Goal: Communication & Community: Participate in discussion

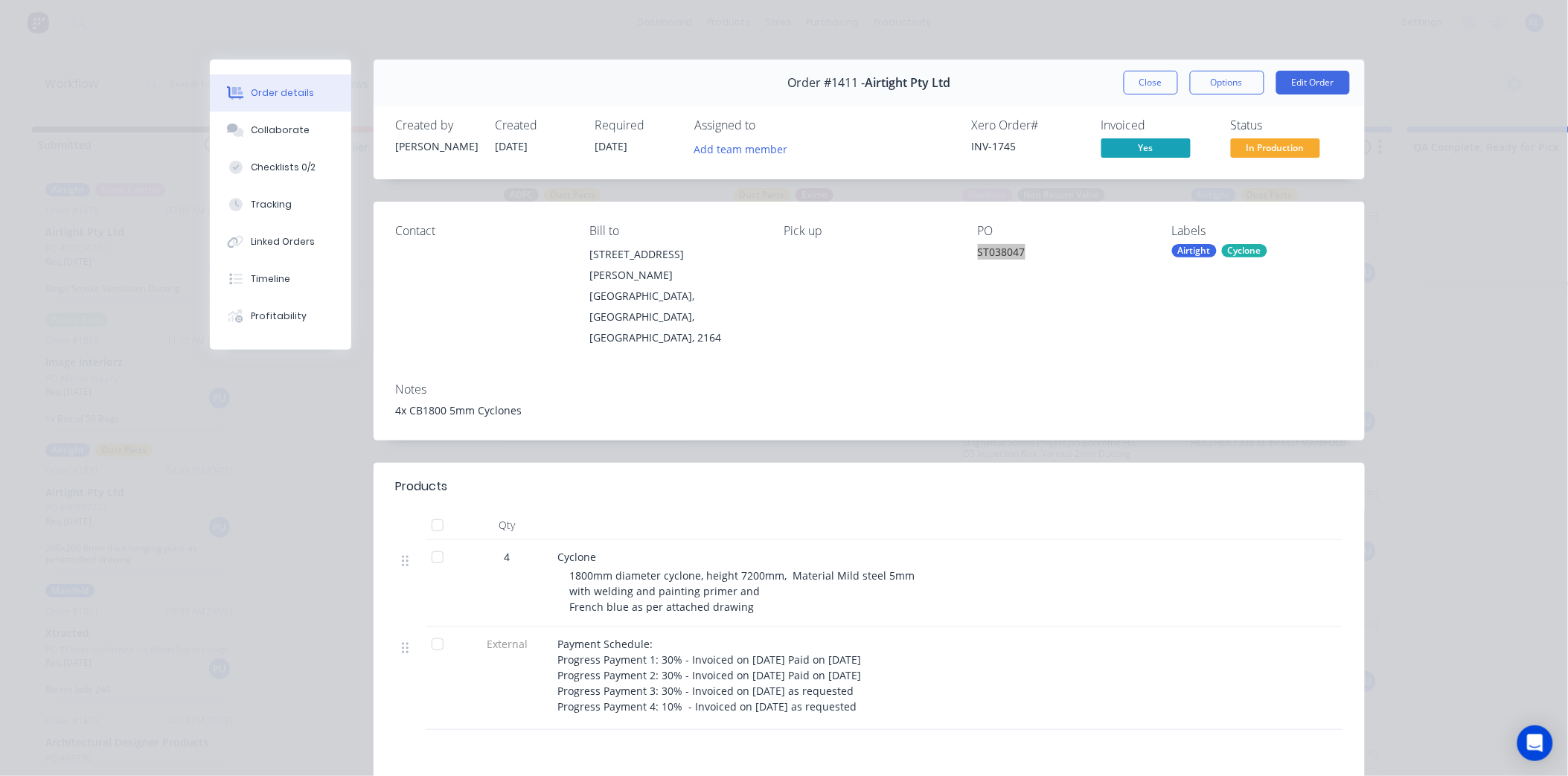
scroll to position [165, 0]
click at [299, 136] on button "Collaborate" at bounding box center [280, 131] width 141 height 37
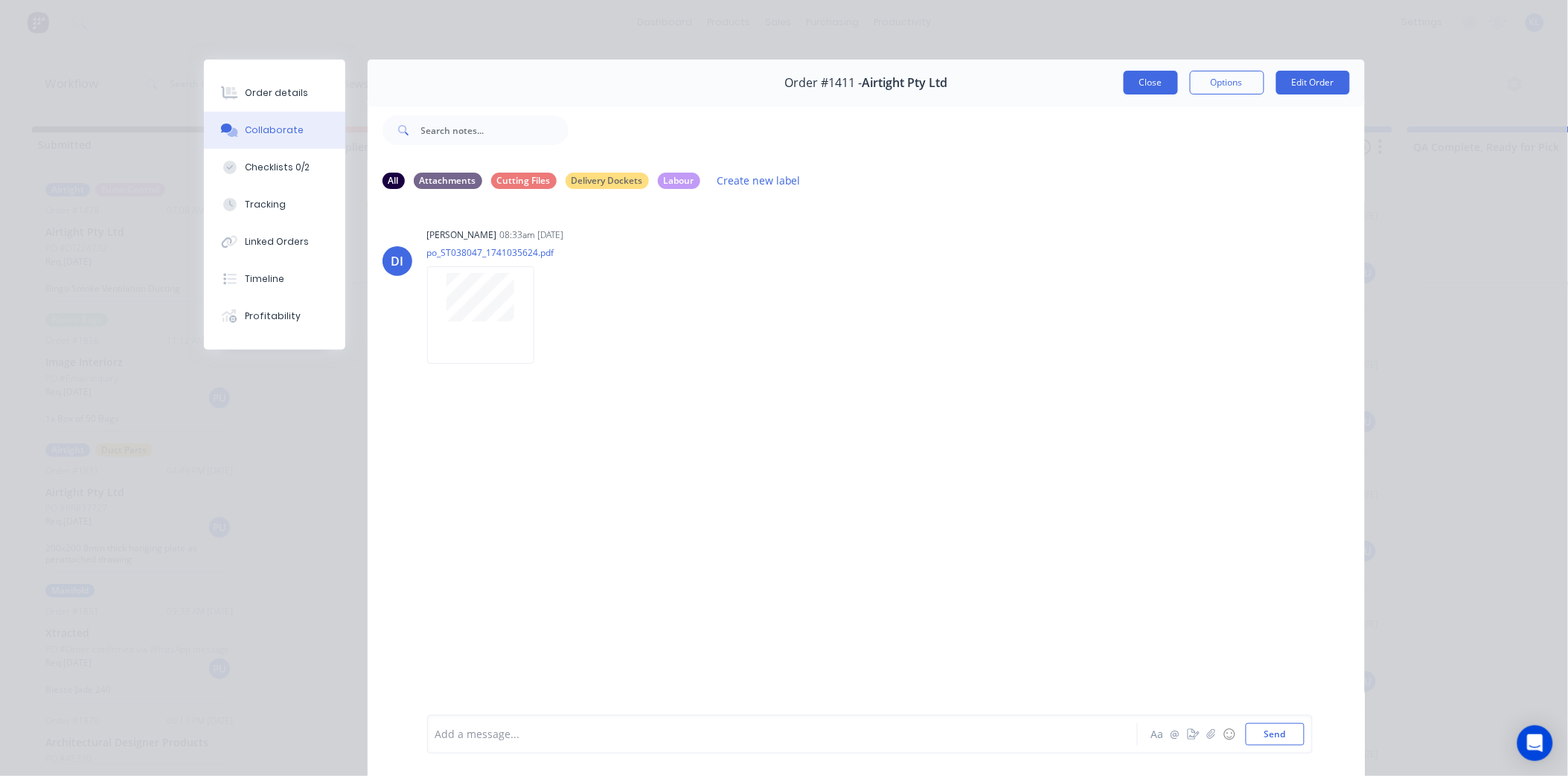
click at [1148, 84] on button "Close" at bounding box center [1151, 82] width 54 height 23
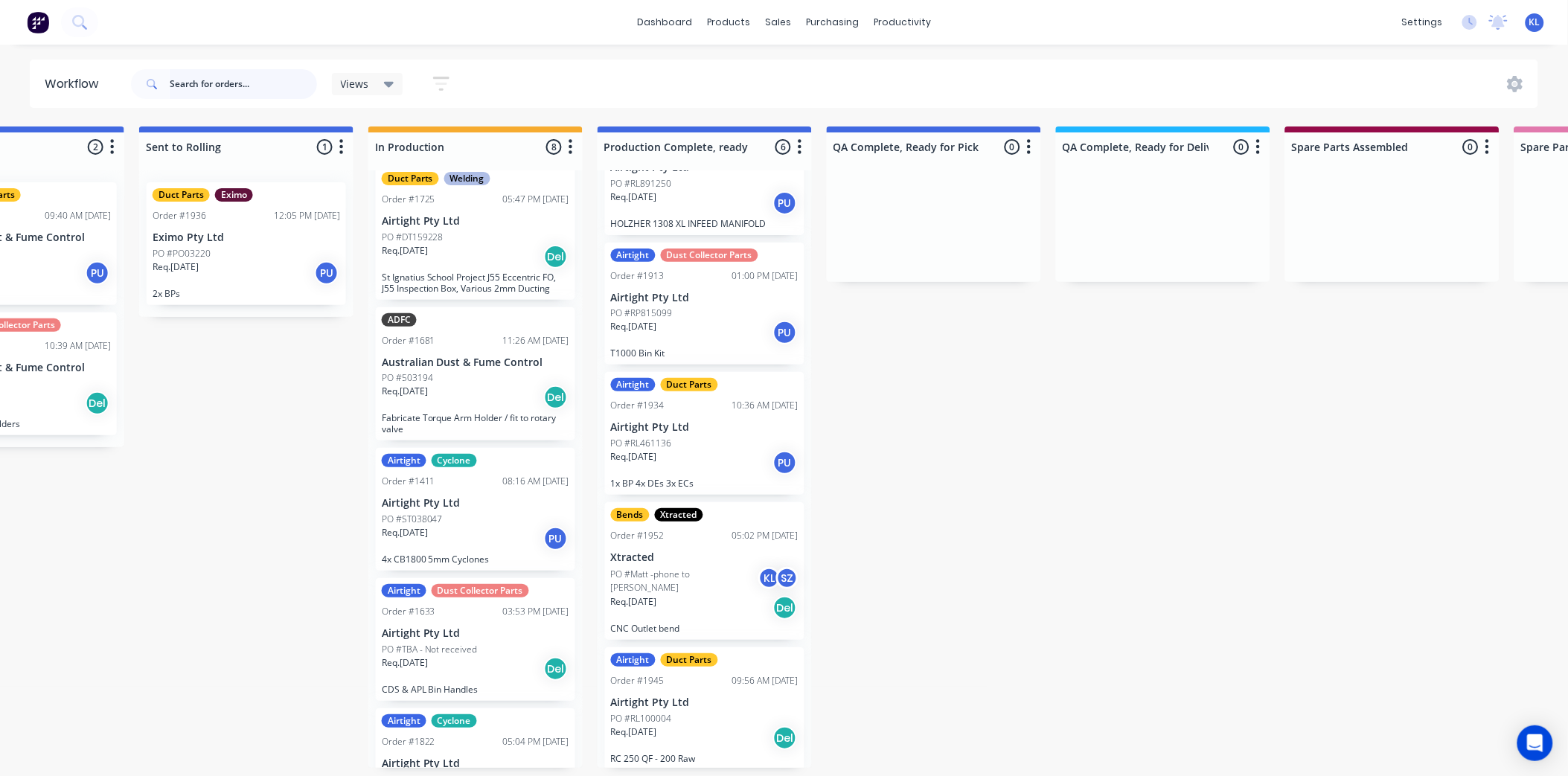
scroll to position [4, 580]
click at [677, 595] on div "Req. [DATE] Del" at bounding box center [704, 607] width 188 height 25
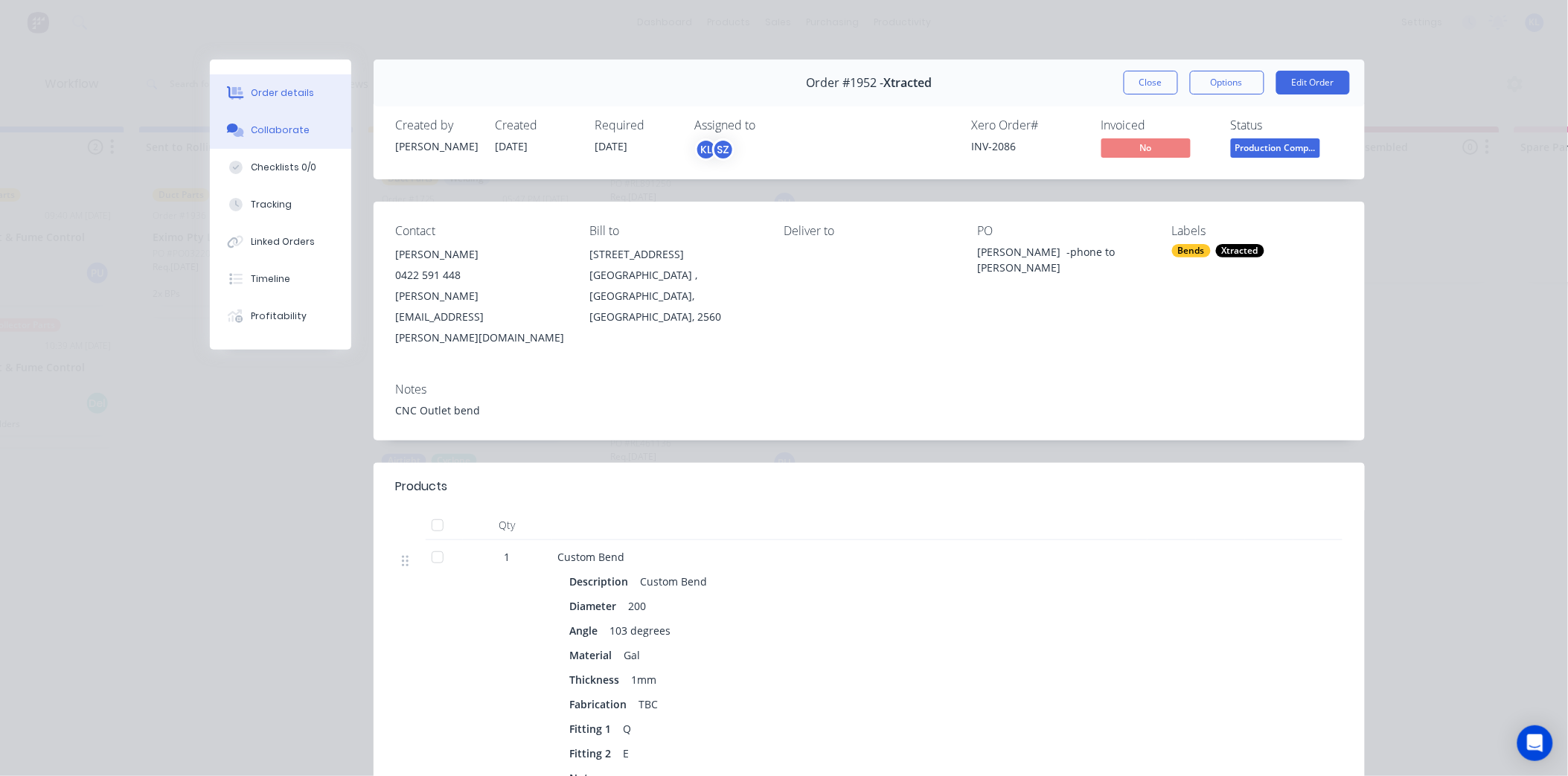
click at [311, 125] on button "Collaborate" at bounding box center [280, 131] width 141 height 37
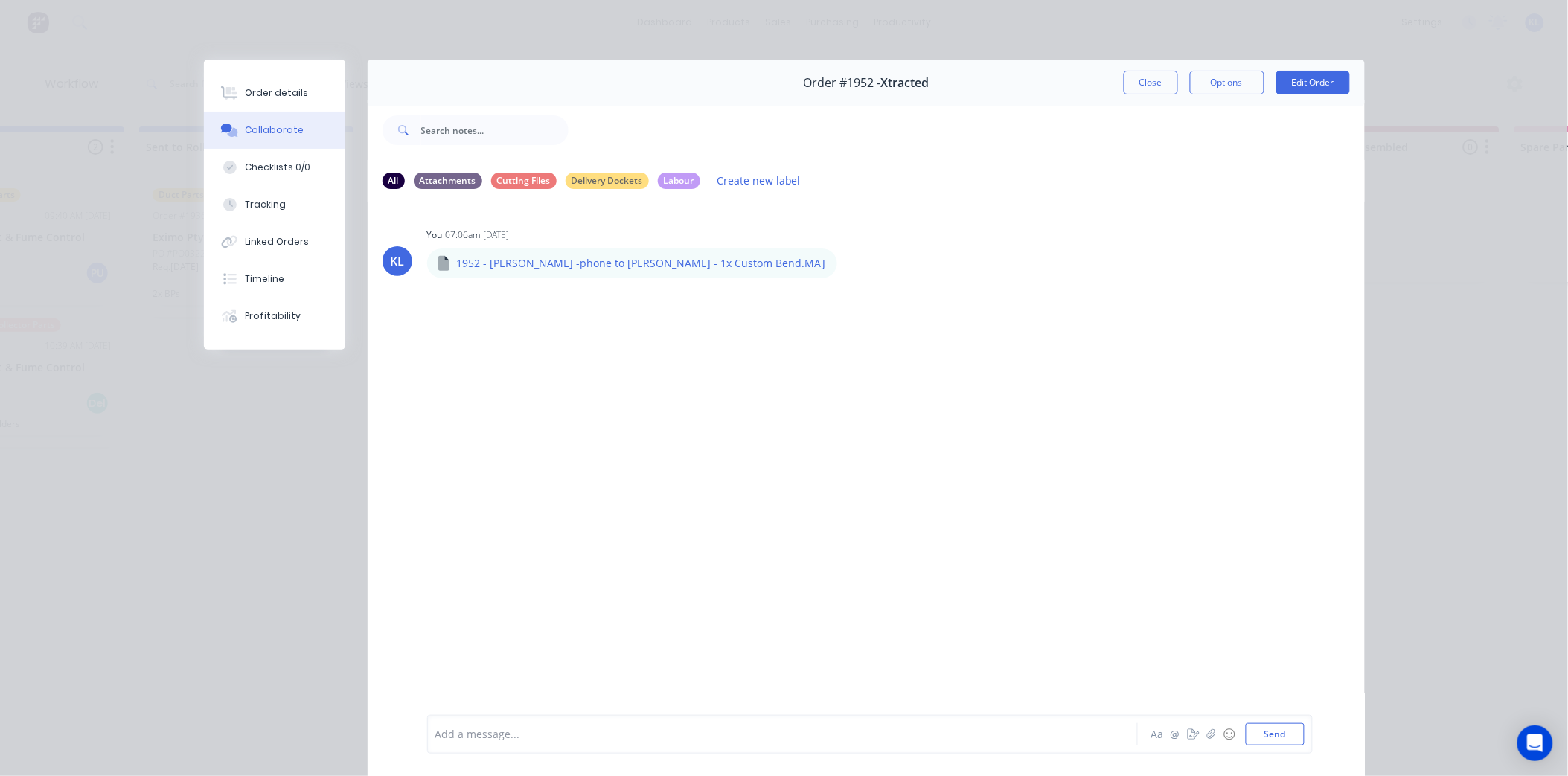
click at [499, 733] on div at bounding box center [761, 734] width 651 height 16
click at [1268, 717] on div "This item was made wrong it should be a 1D bend. We've made it a 1.5D bend Aa @…" at bounding box center [869, 734] width 885 height 38
click at [1257, 744] on button "Send" at bounding box center [1275, 734] width 59 height 22
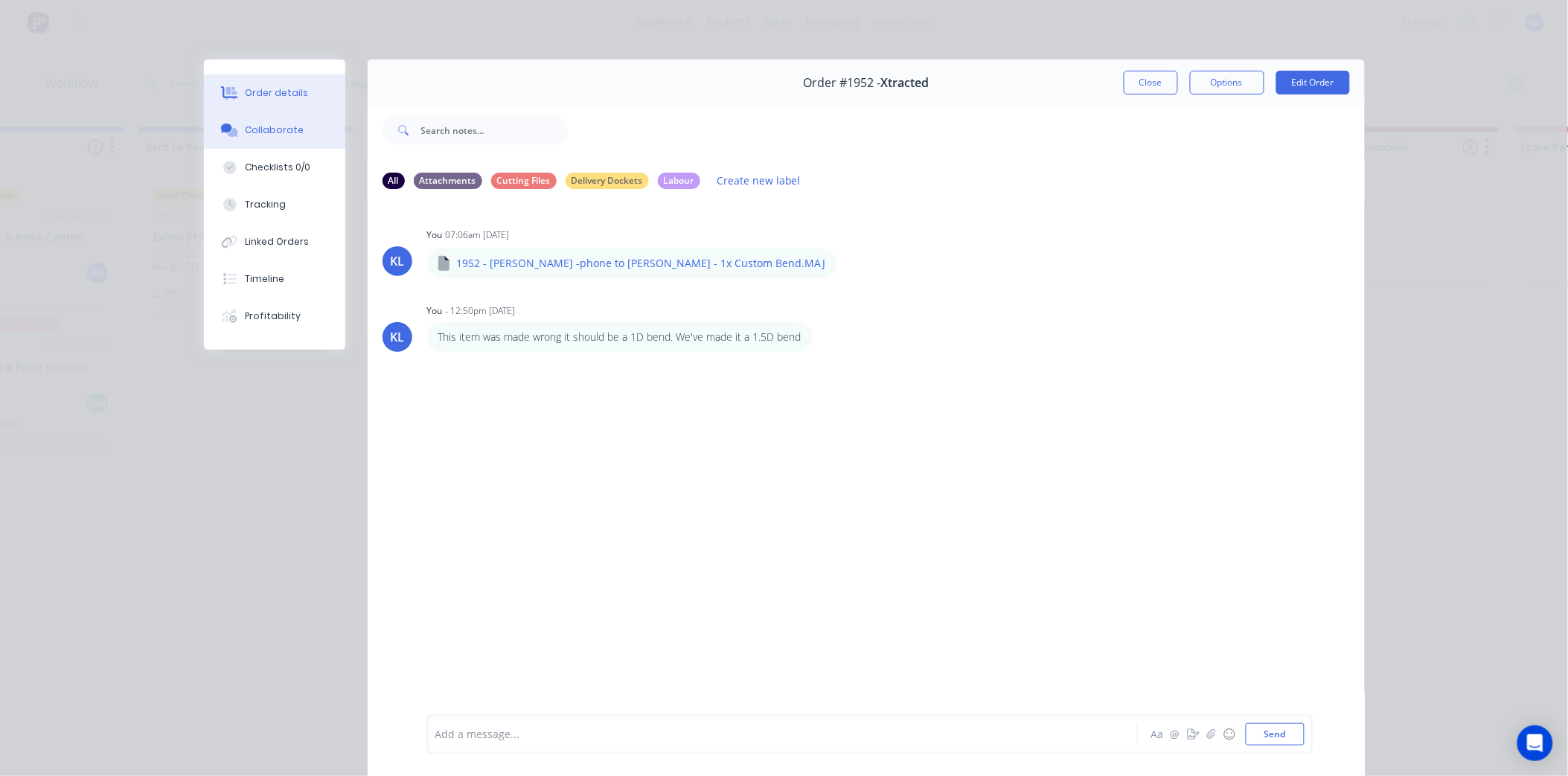
click at [275, 108] on button "Order details" at bounding box center [274, 93] width 141 height 37
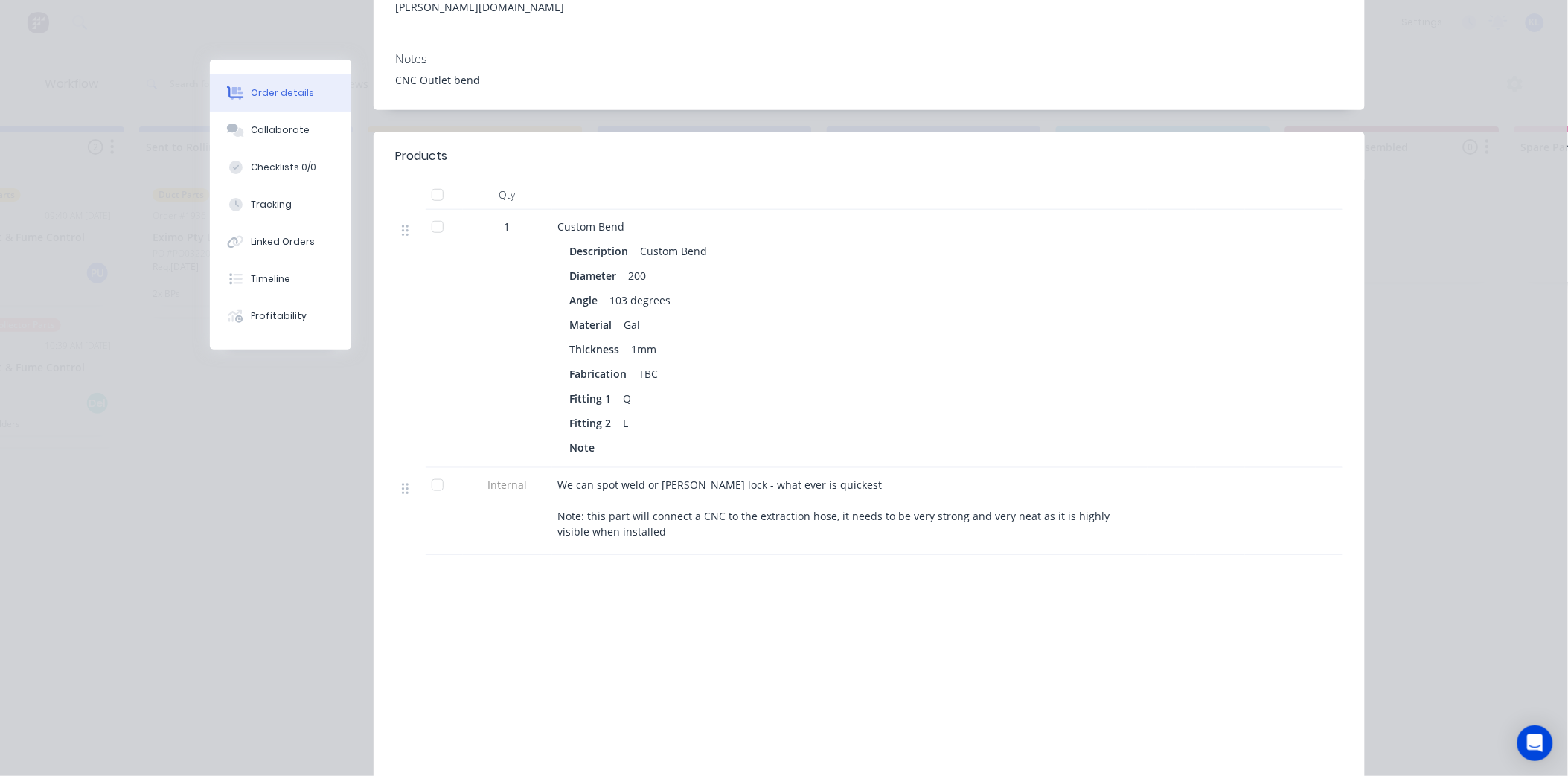
scroll to position [380, 0]
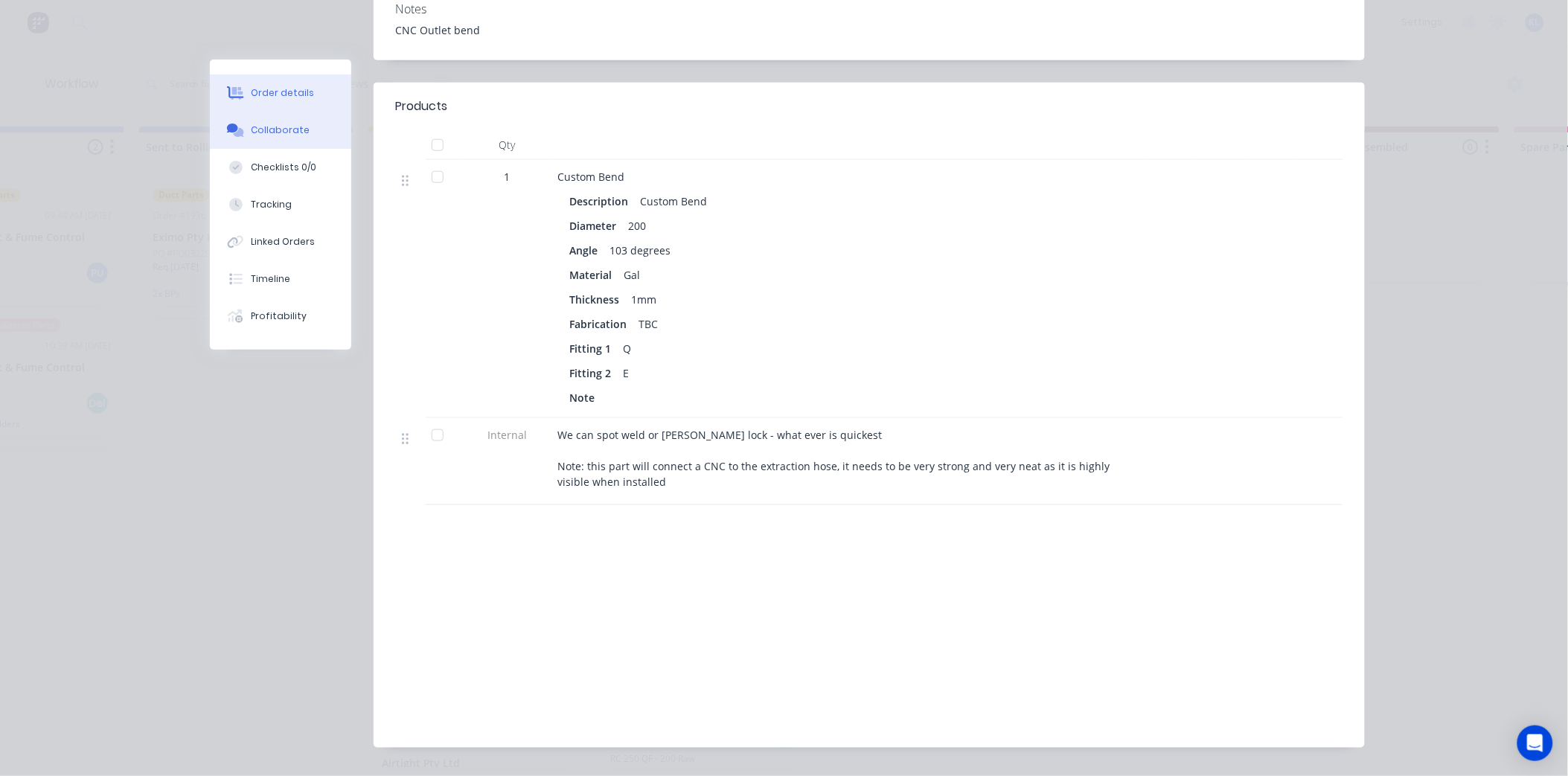
click at [271, 137] on button "Collaborate" at bounding box center [280, 131] width 141 height 37
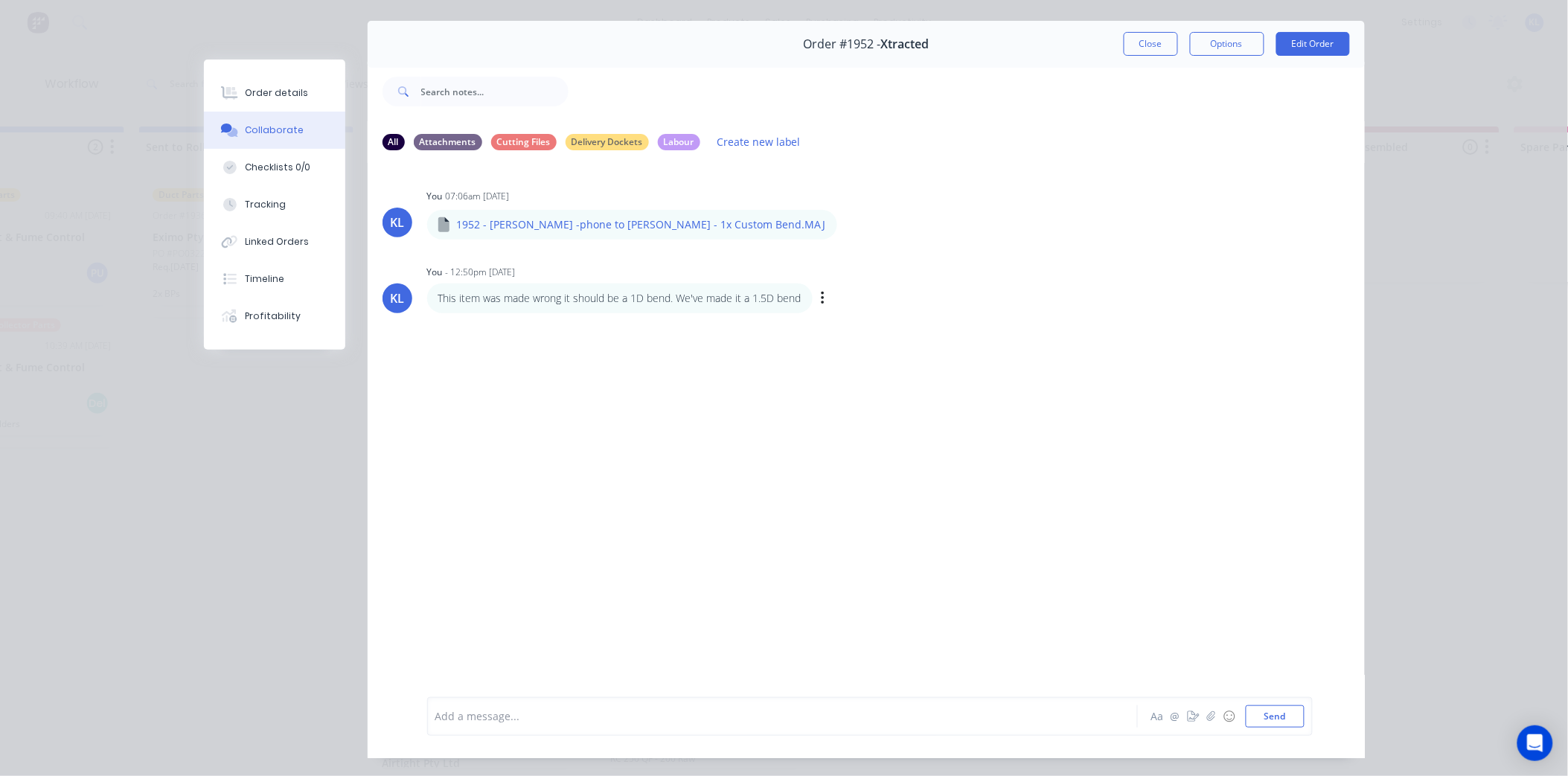
scroll to position [0, 0]
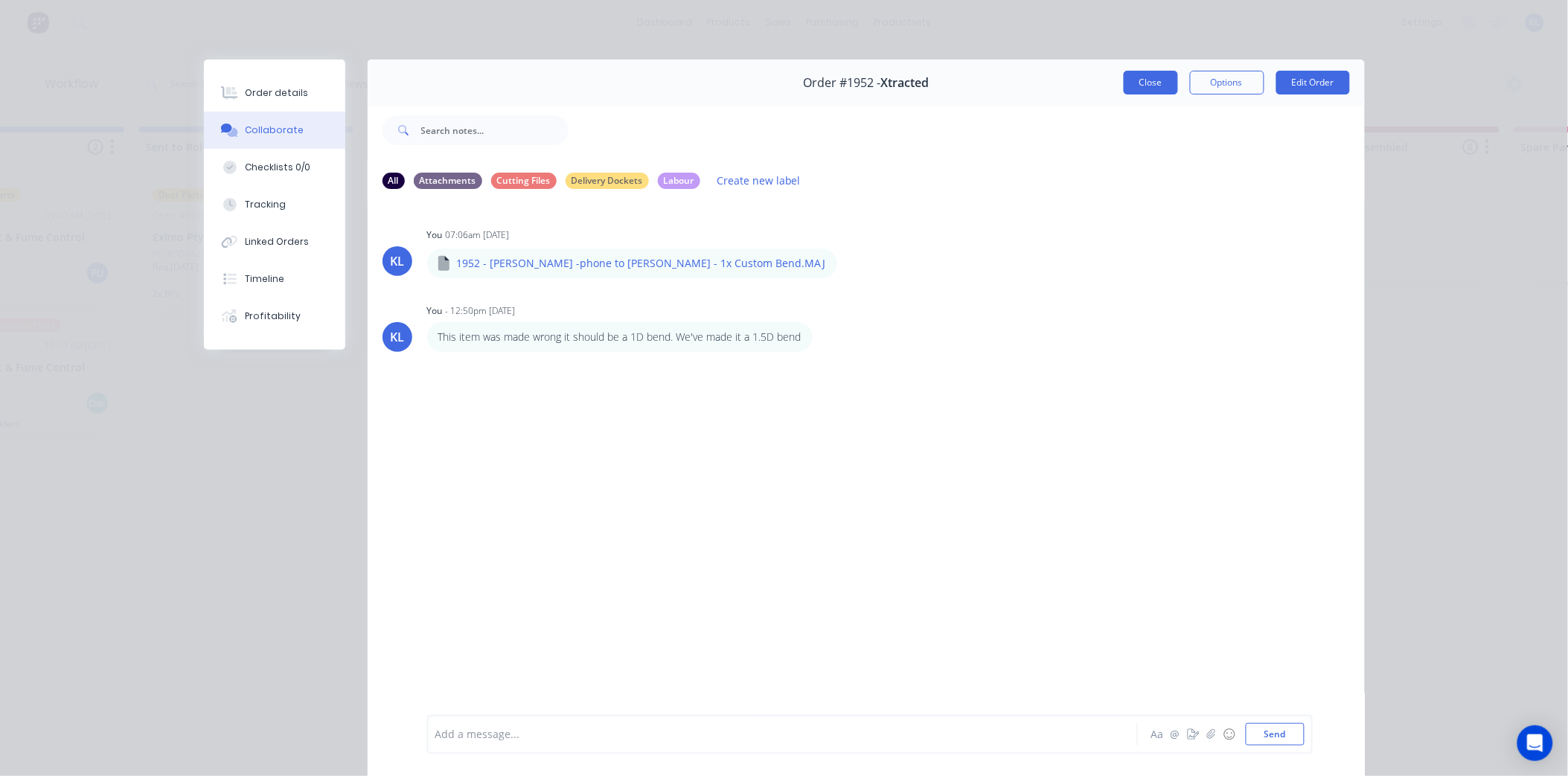
click at [1139, 78] on button "Close" at bounding box center [1151, 82] width 54 height 23
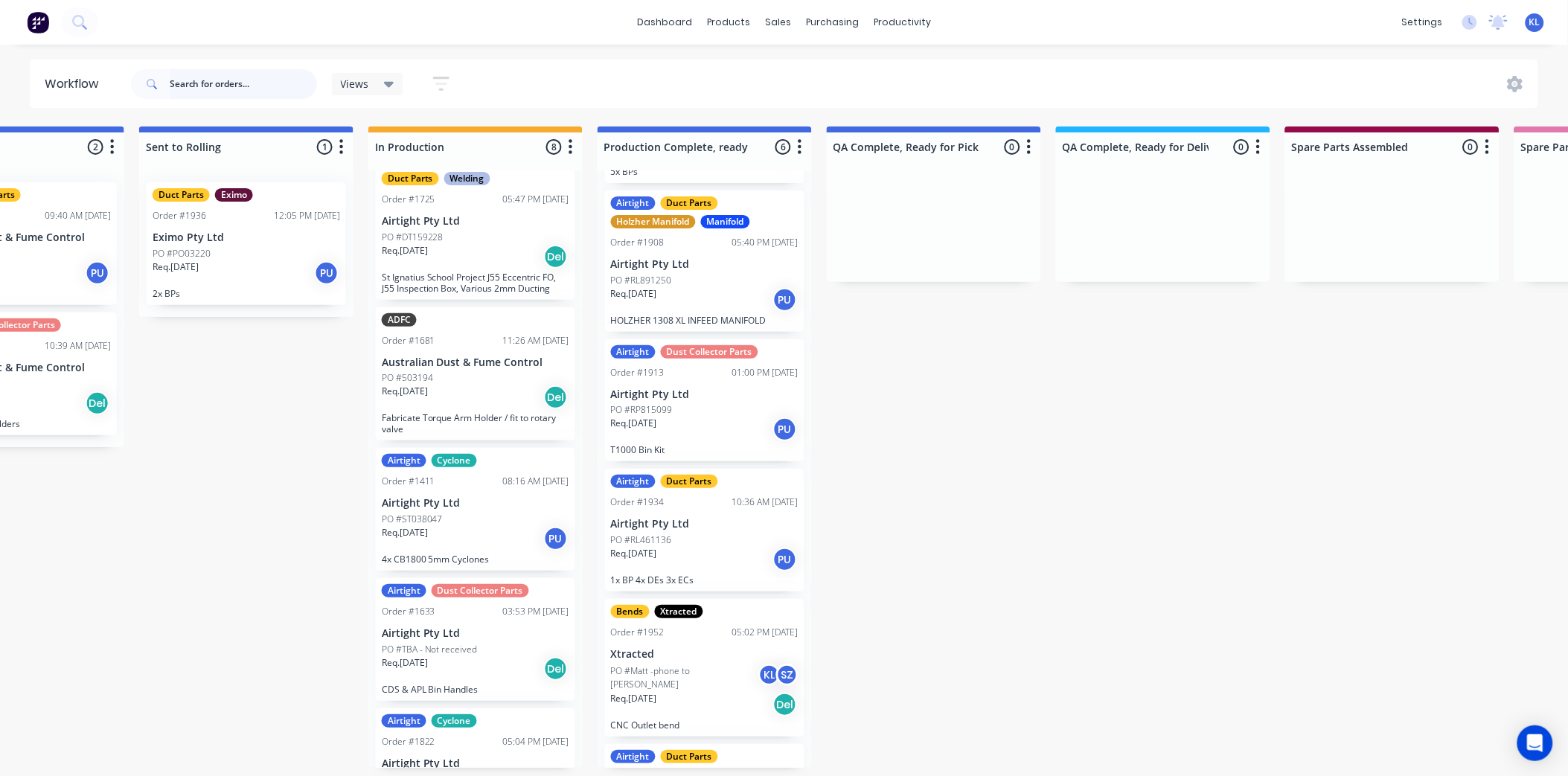
scroll to position [219, 0]
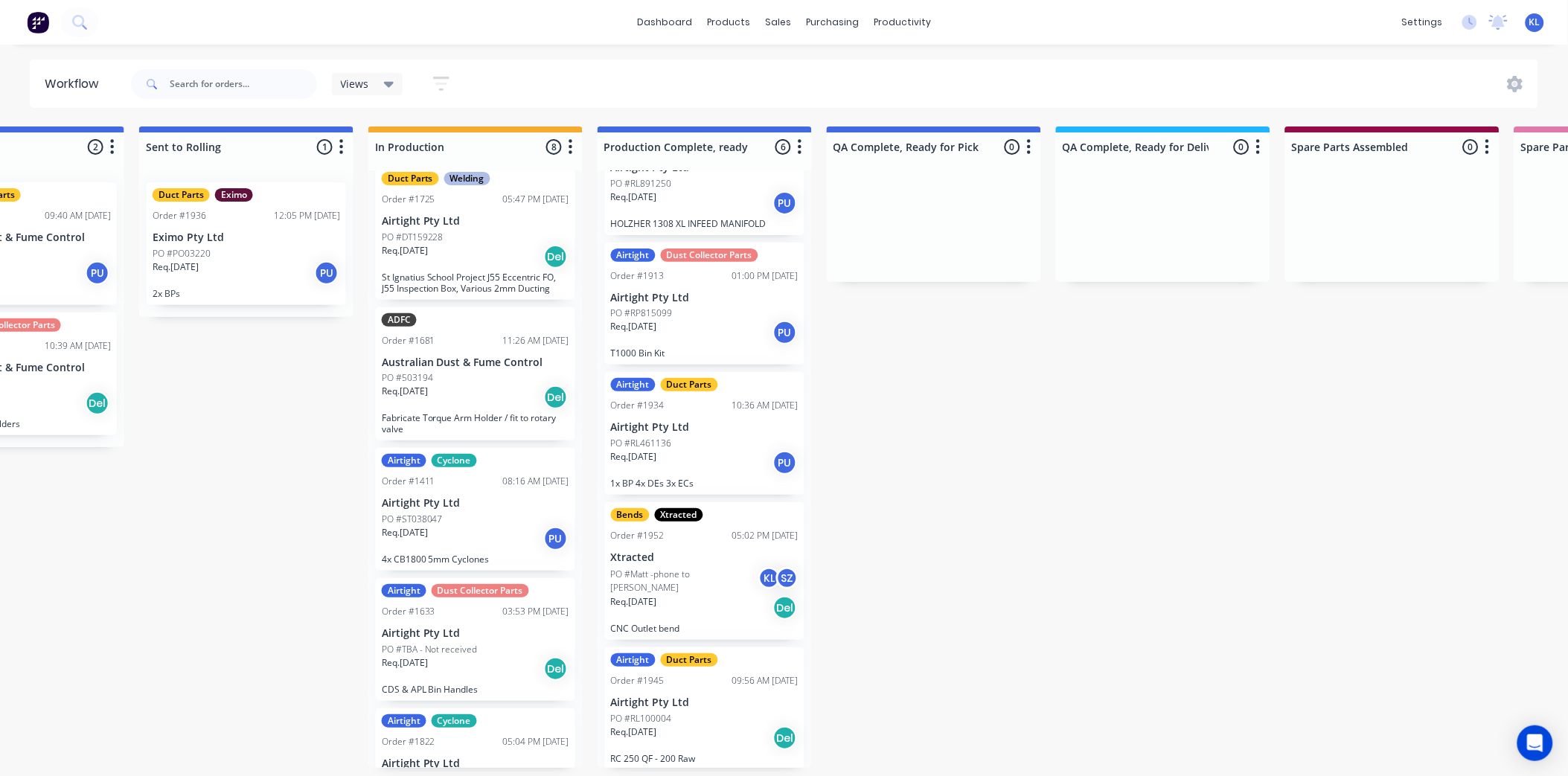
click at [708, 571] on p "PO #Matt -phone to [PERSON_NAME]" at bounding box center [685, 581] width 148 height 27
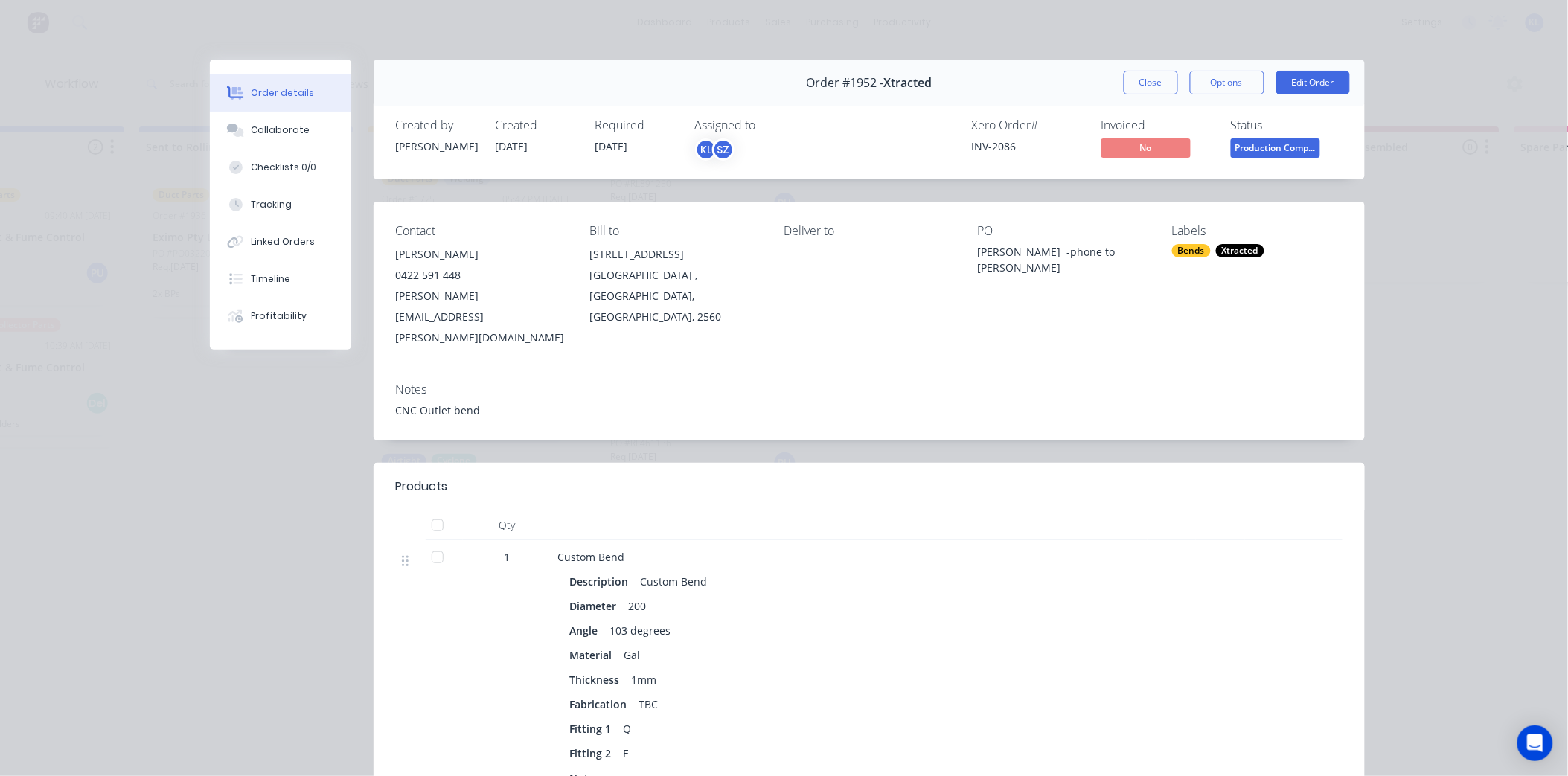
drag, startPoint x: 1260, startPoint y: 146, endPoint x: 1271, endPoint y: 125, distance: 23.7
click at [1263, 144] on span "Production Comp..." at bounding box center [1276, 148] width 90 height 19
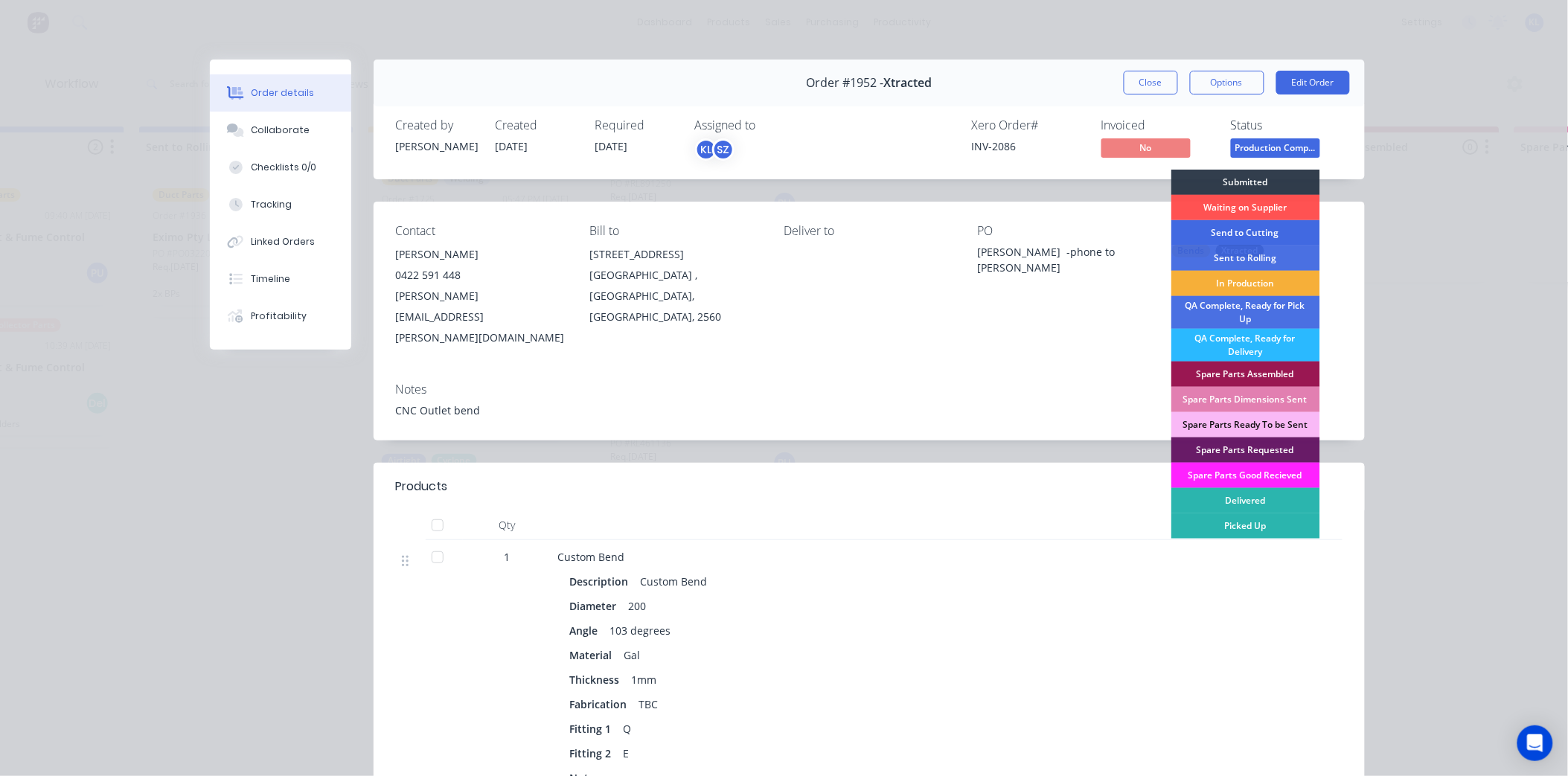
click at [1221, 236] on div "Send to Cutting" at bounding box center [1245, 233] width 148 height 25
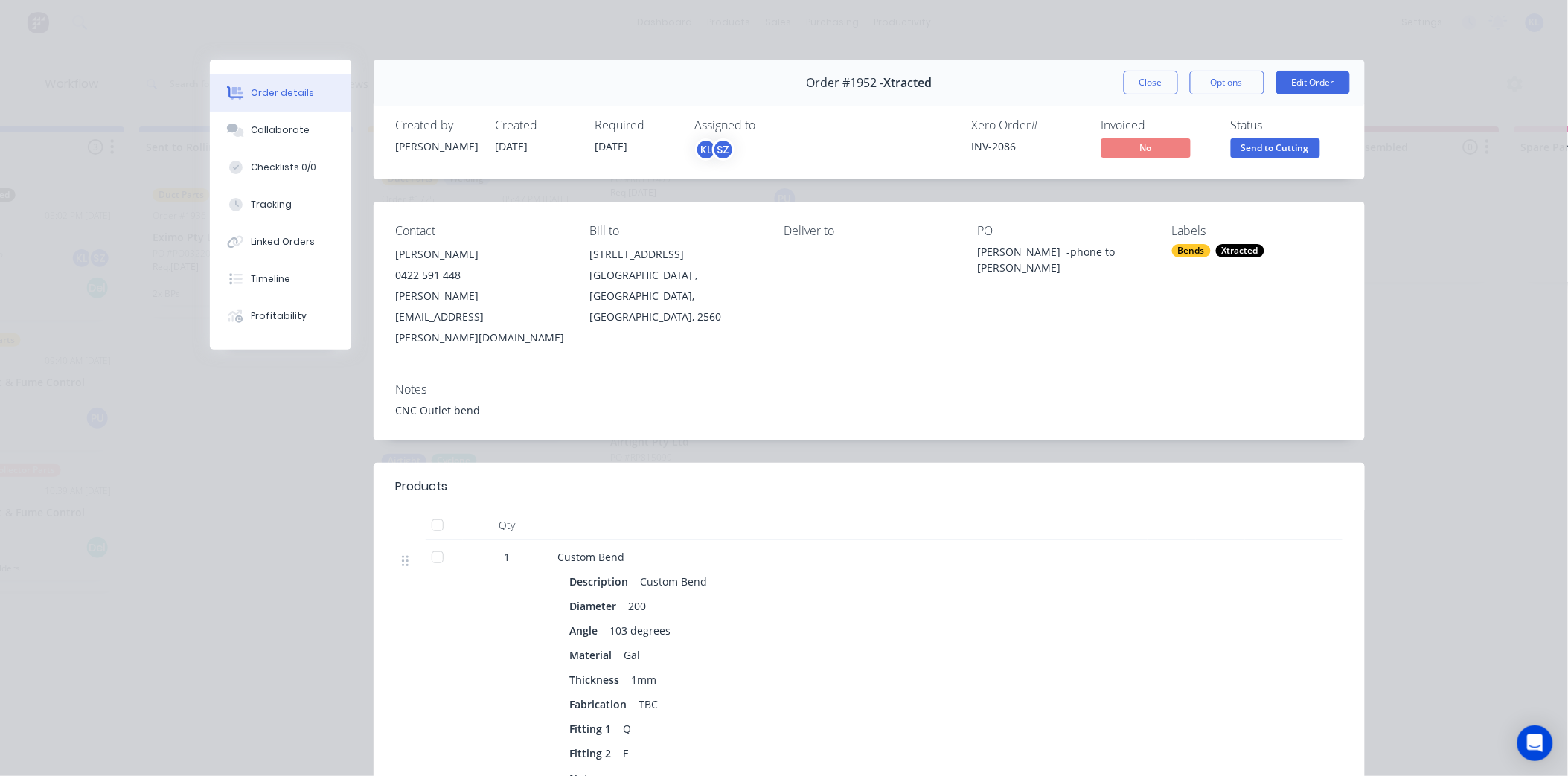
click at [1268, 131] on div "Status" at bounding box center [1287, 125] width 112 height 14
click at [1273, 151] on span "Send to Cutting" at bounding box center [1276, 148] width 90 height 19
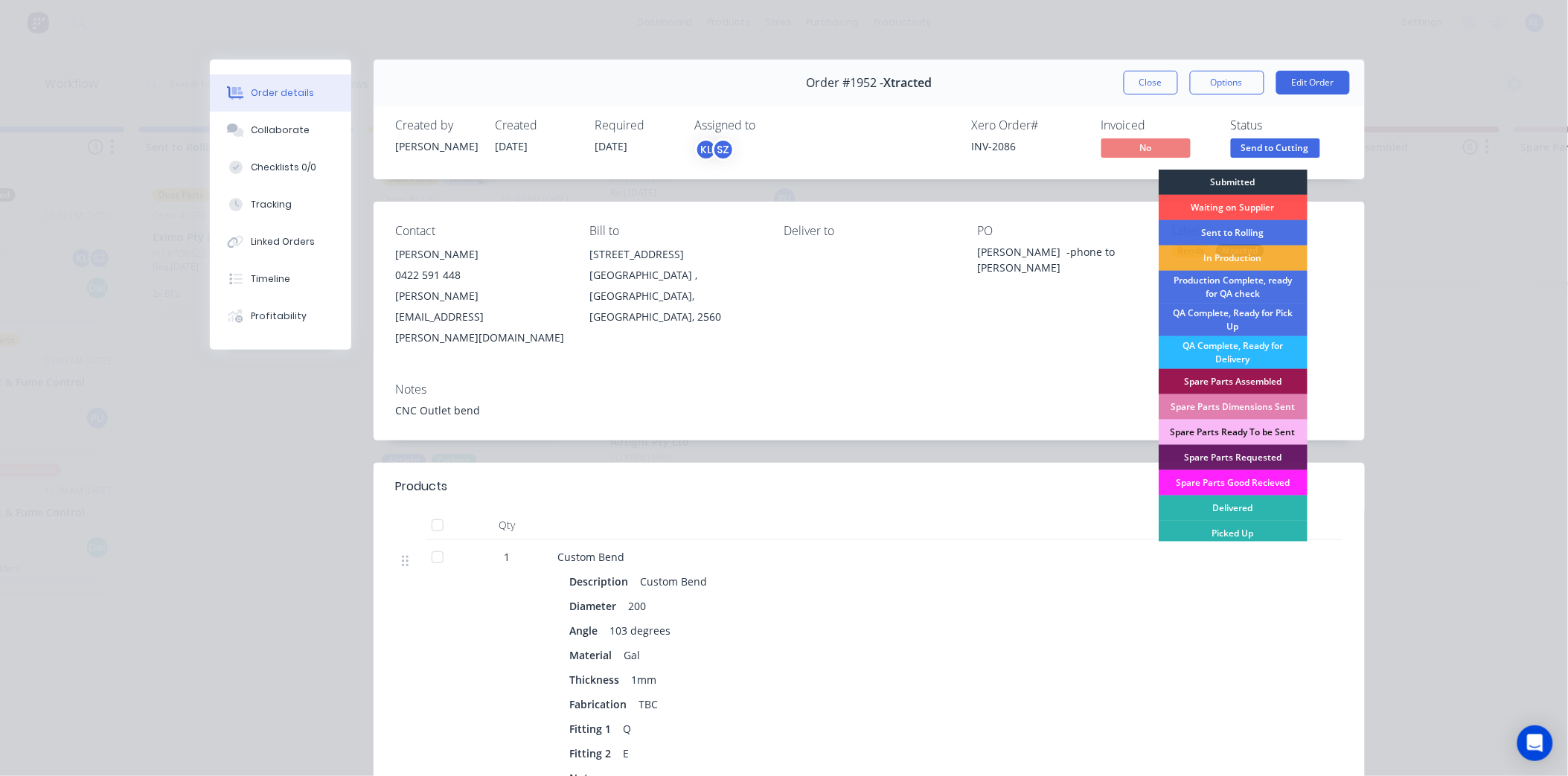
click at [1230, 171] on div "Submitted" at bounding box center [1232, 182] width 148 height 25
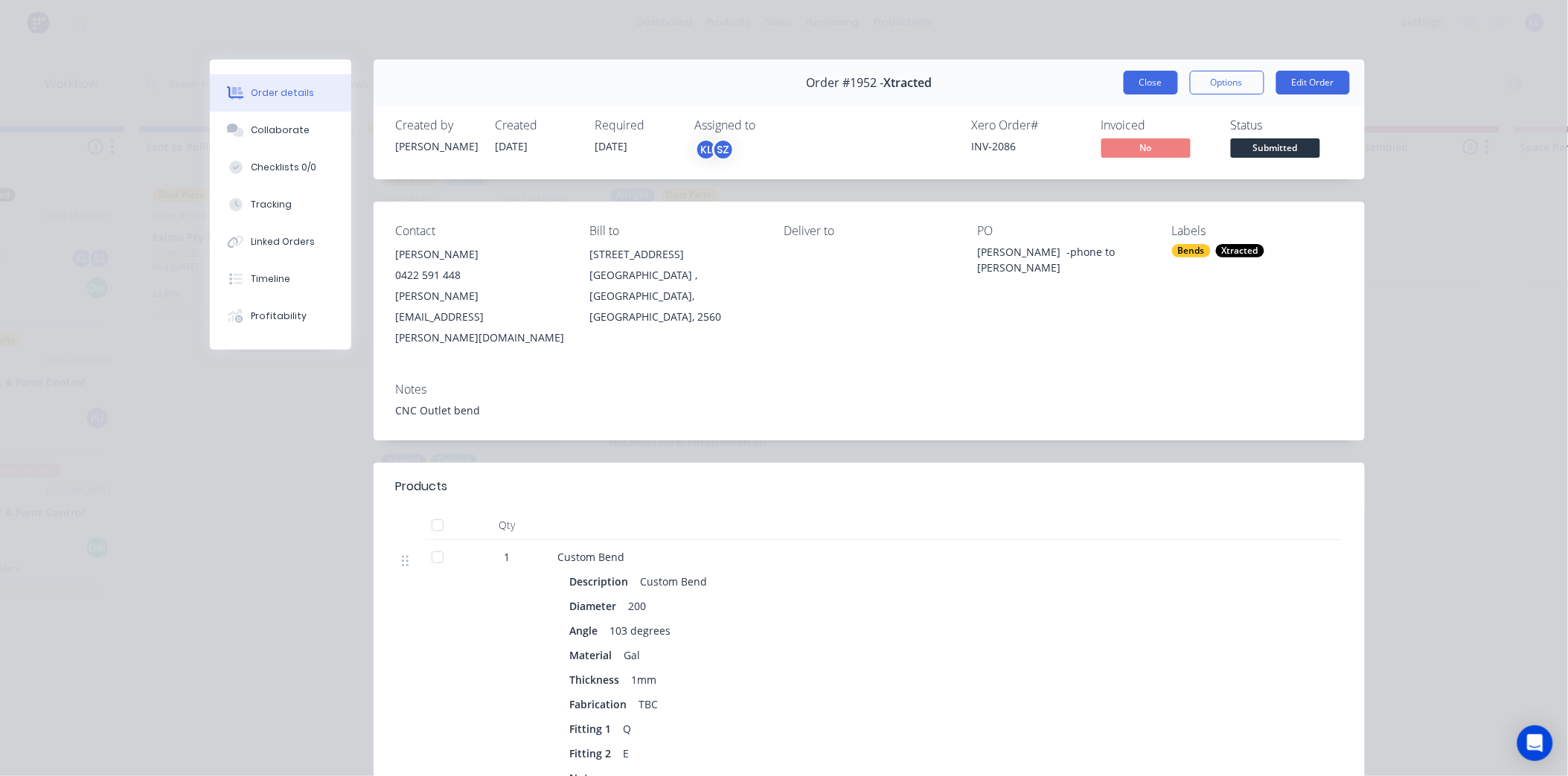
click at [1151, 87] on button "Close" at bounding box center [1151, 82] width 54 height 23
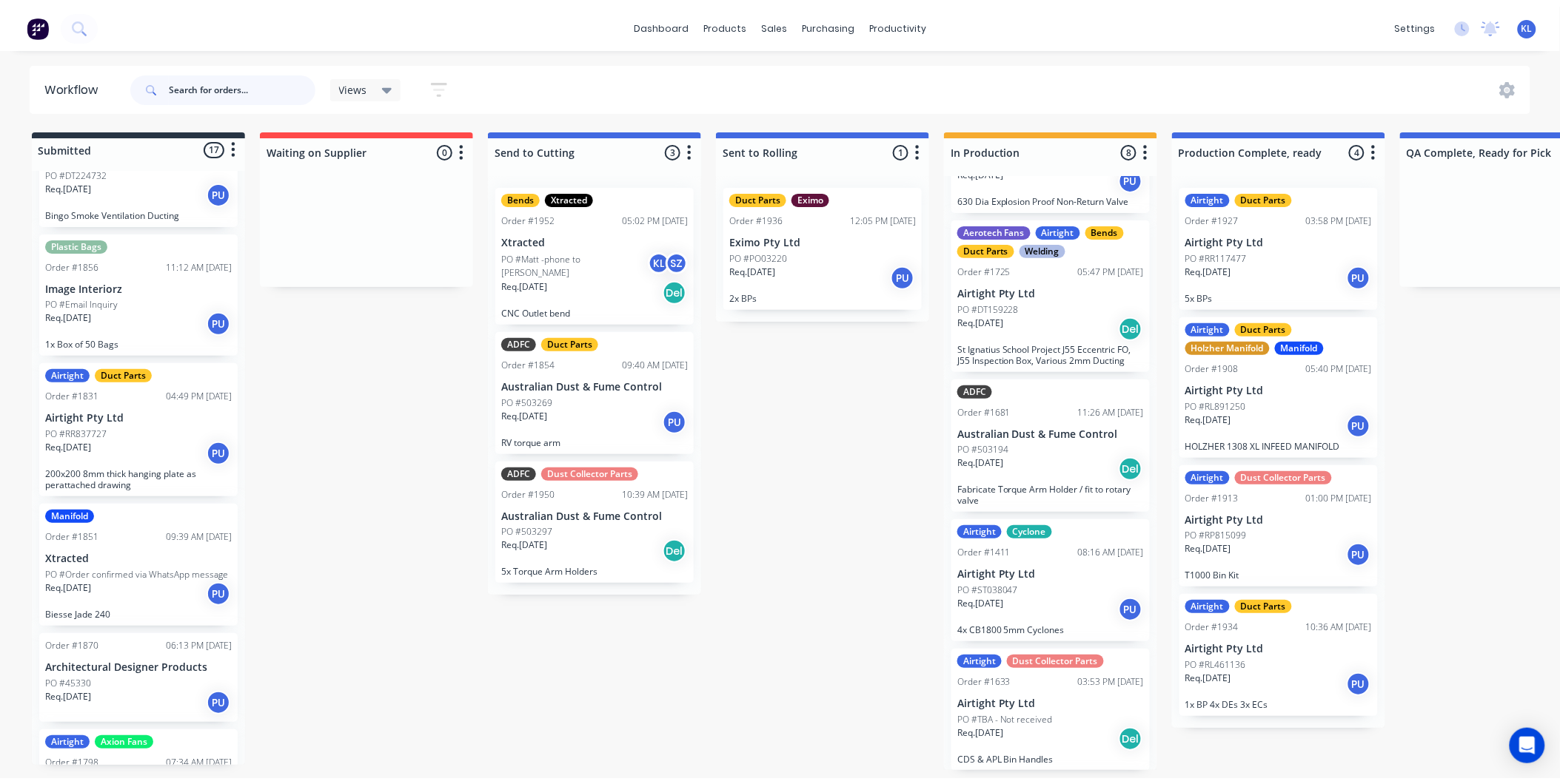
scroll to position [82, 0]
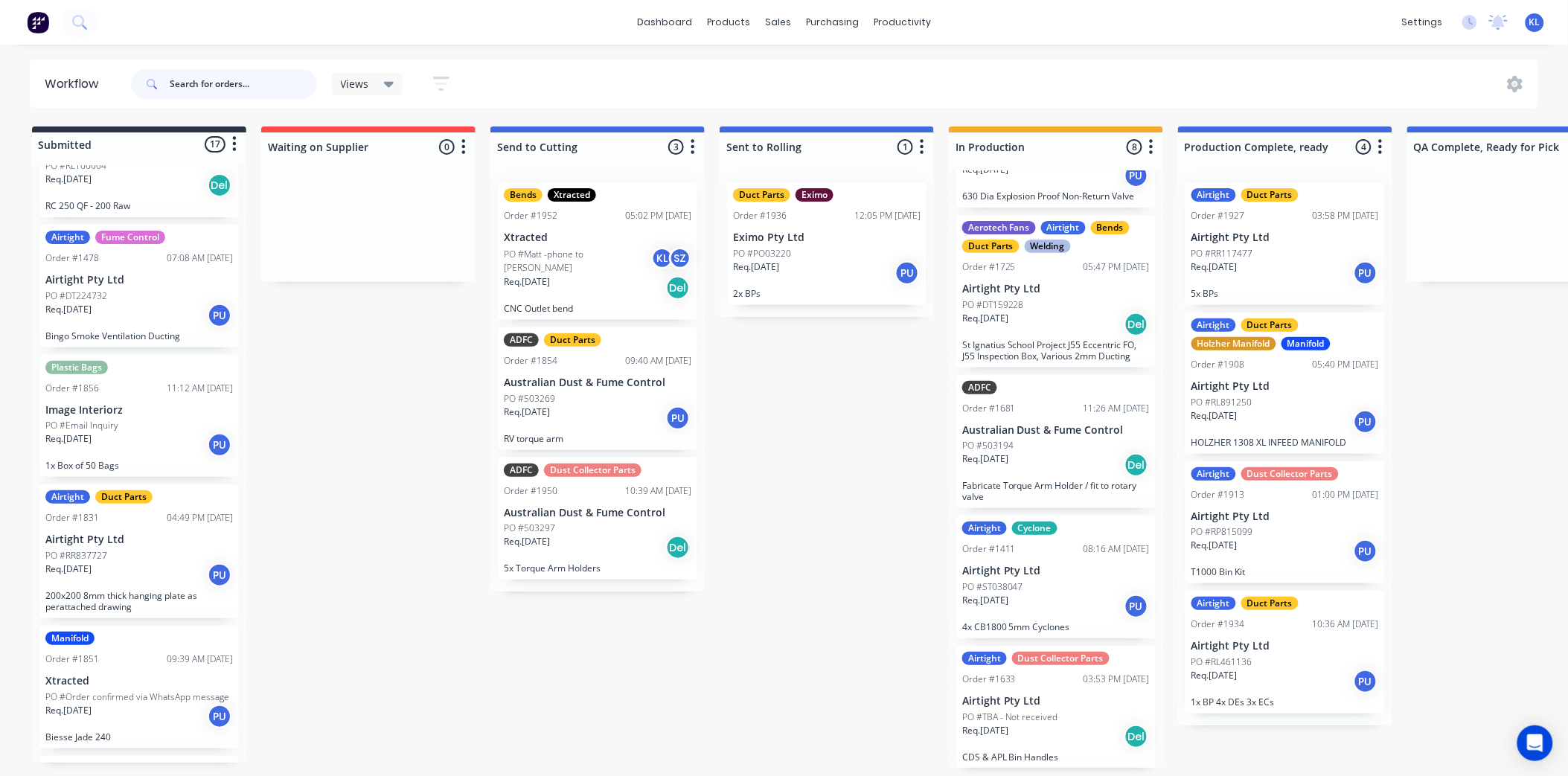
drag, startPoint x: 212, startPoint y: 78, endPoint x: 300, endPoint y: 53, distance: 91.5
click at [239, 65] on div at bounding box center [223, 84] width 186 height 45
type input "cnc"
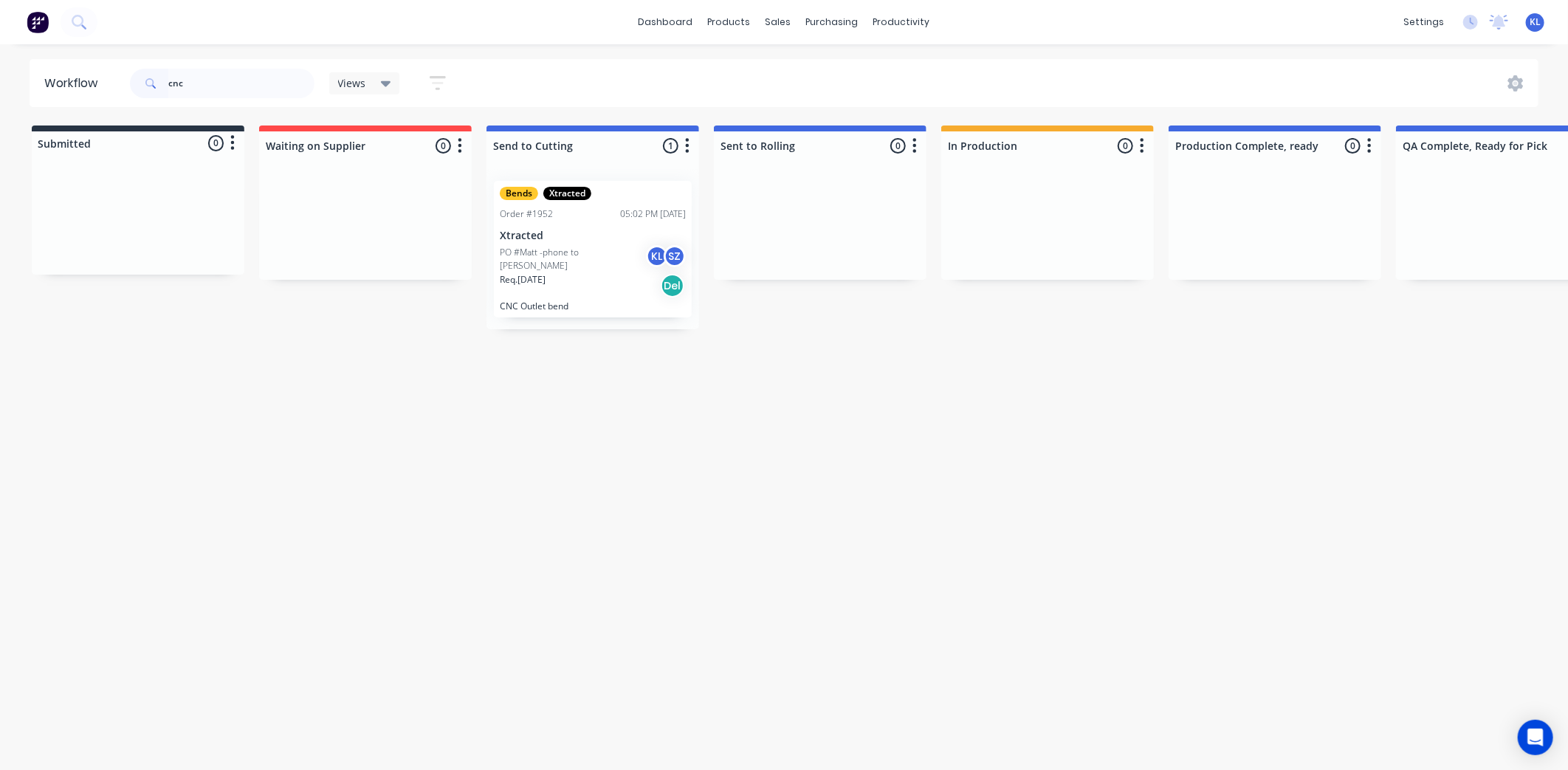
click at [595, 244] on div "Bends Xtracted Order #1952 05:02 PM [DATE] Xtracted PO #Matt -phone to [PERSON_…" at bounding box center [593, 248] width 198 height 136
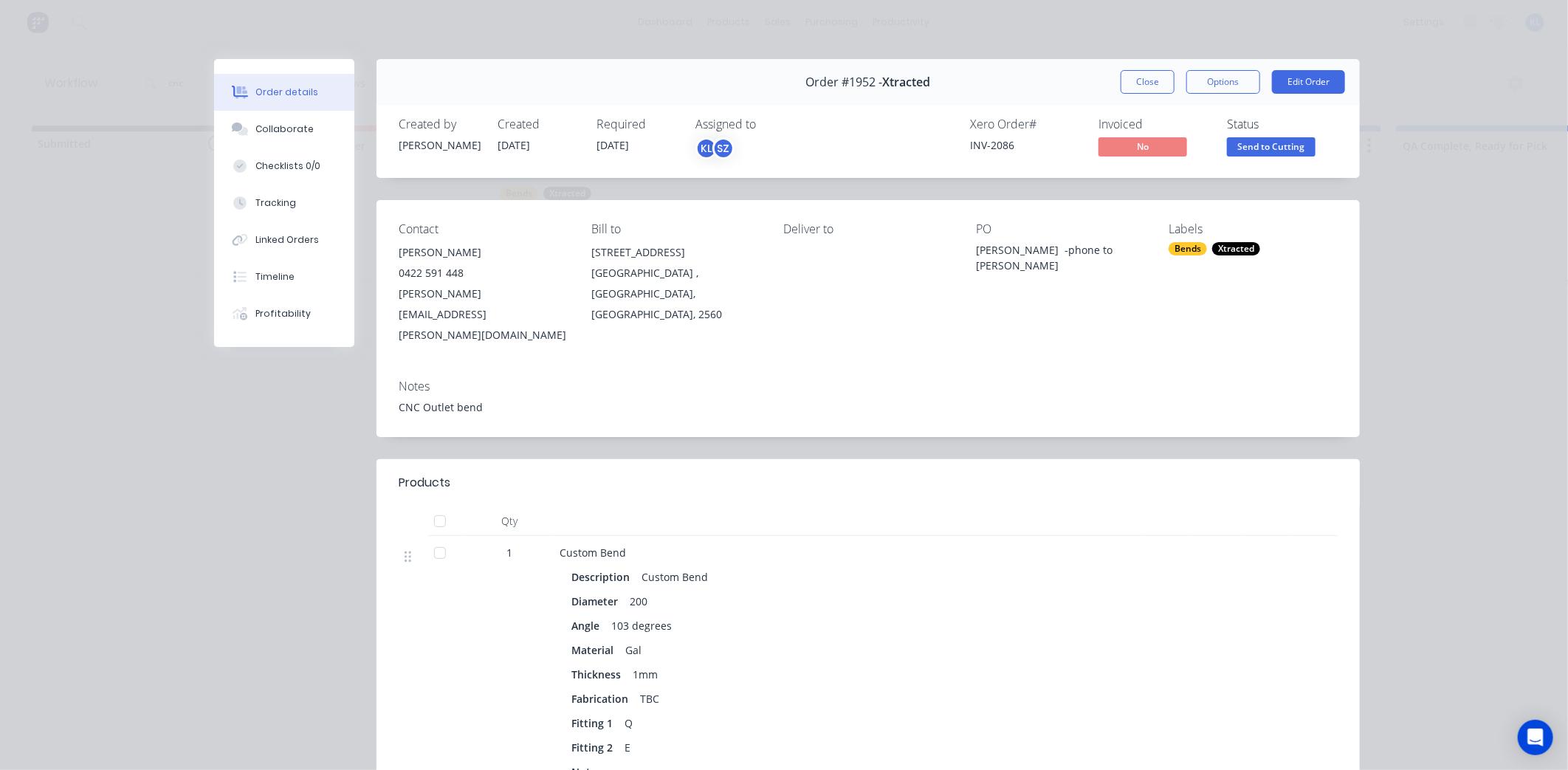
click at [1131, 74] on button "Close" at bounding box center [1147, 82] width 54 height 23
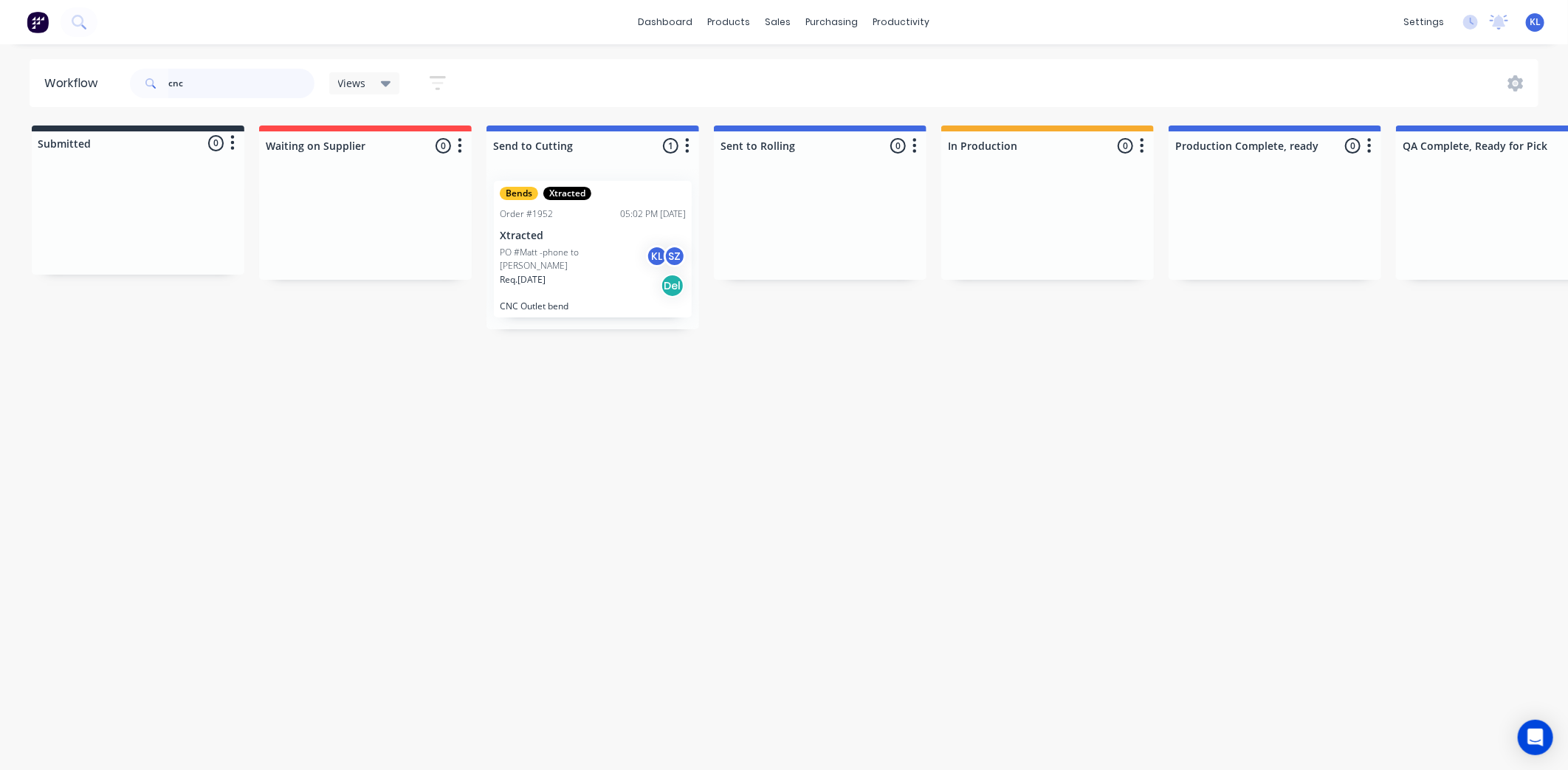
drag, startPoint x: 219, startPoint y: 80, endPoint x: -54, endPoint y: 78, distance: 273.0
click at [0, 78] on html "dashboard products sales purchasing productivity dashboard products Product Cat…" at bounding box center [784, 340] width 1568 height 681
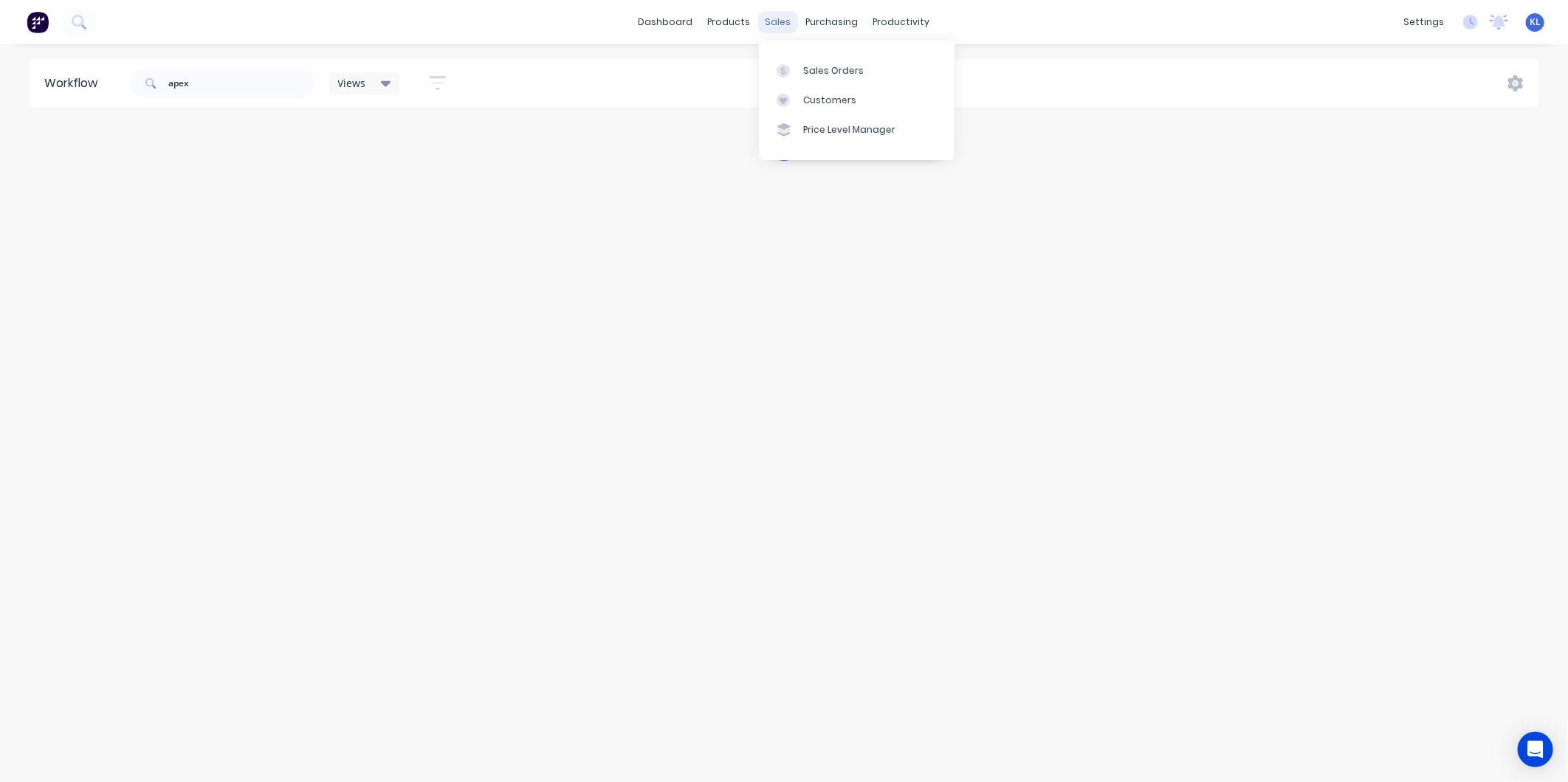
click at [780, 20] on div "sales" at bounding box center [778, 22] width 41 height 22
drag, startPoint x: 895, startPoint y: 17, endPoint x: 905, endPoint y: 34, distance: 19.7
click at [895, 17] on div "productivity" at bounding box center [902, 22] width 71 height 22
click at [914, 57] on link "Workflow" at bounding box center [958, 70] width 196 height 30
click at [925, 77] on div "Workflow" at bounding box center [928, 70] width 44 height 13
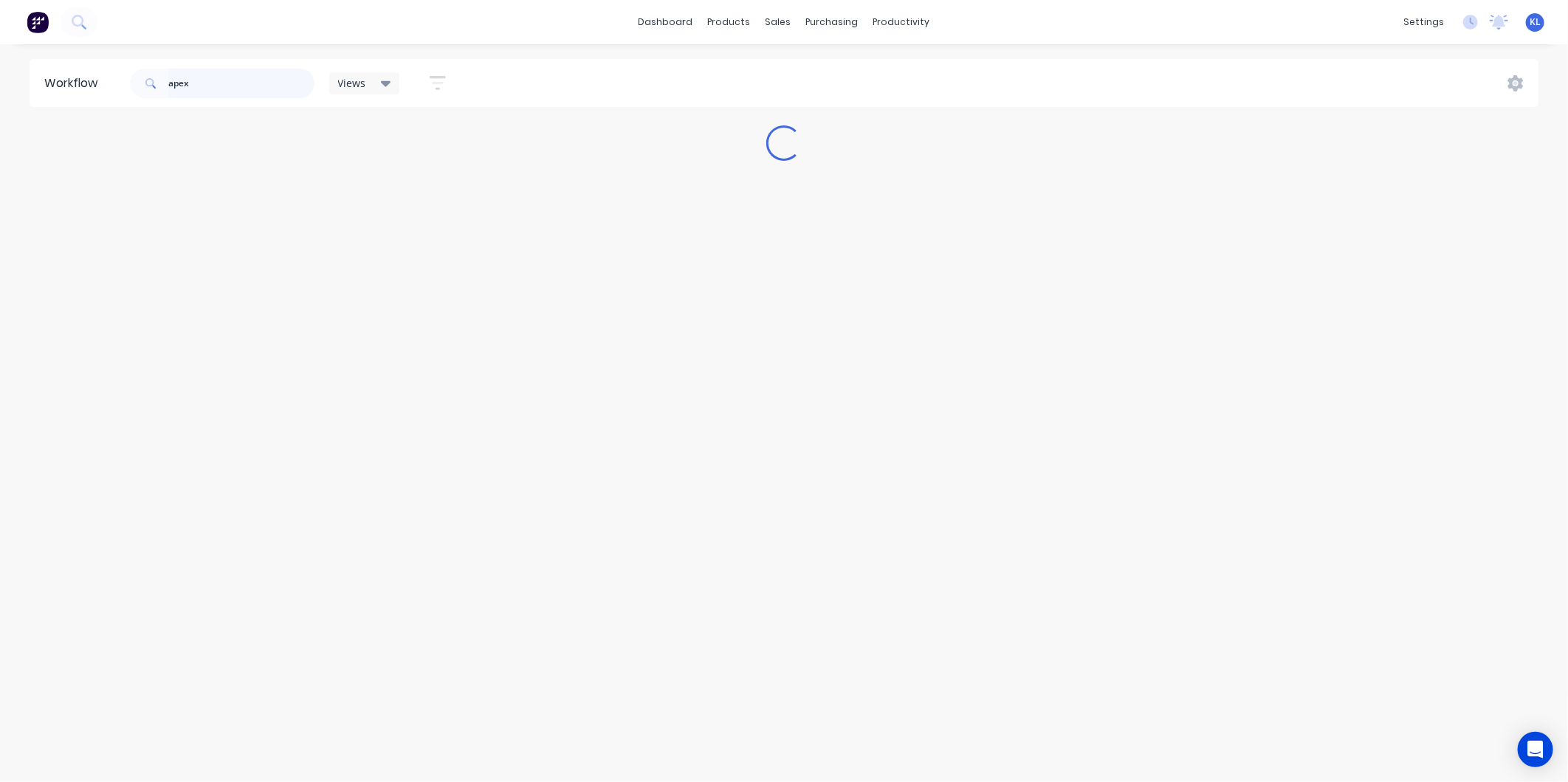
click at [217, 86] on input "apex" at bounding box center [242, 83] width 146 height 30
click at [872, 19] on div "productivity" at bounding box center [902, 22] width 71 height 22
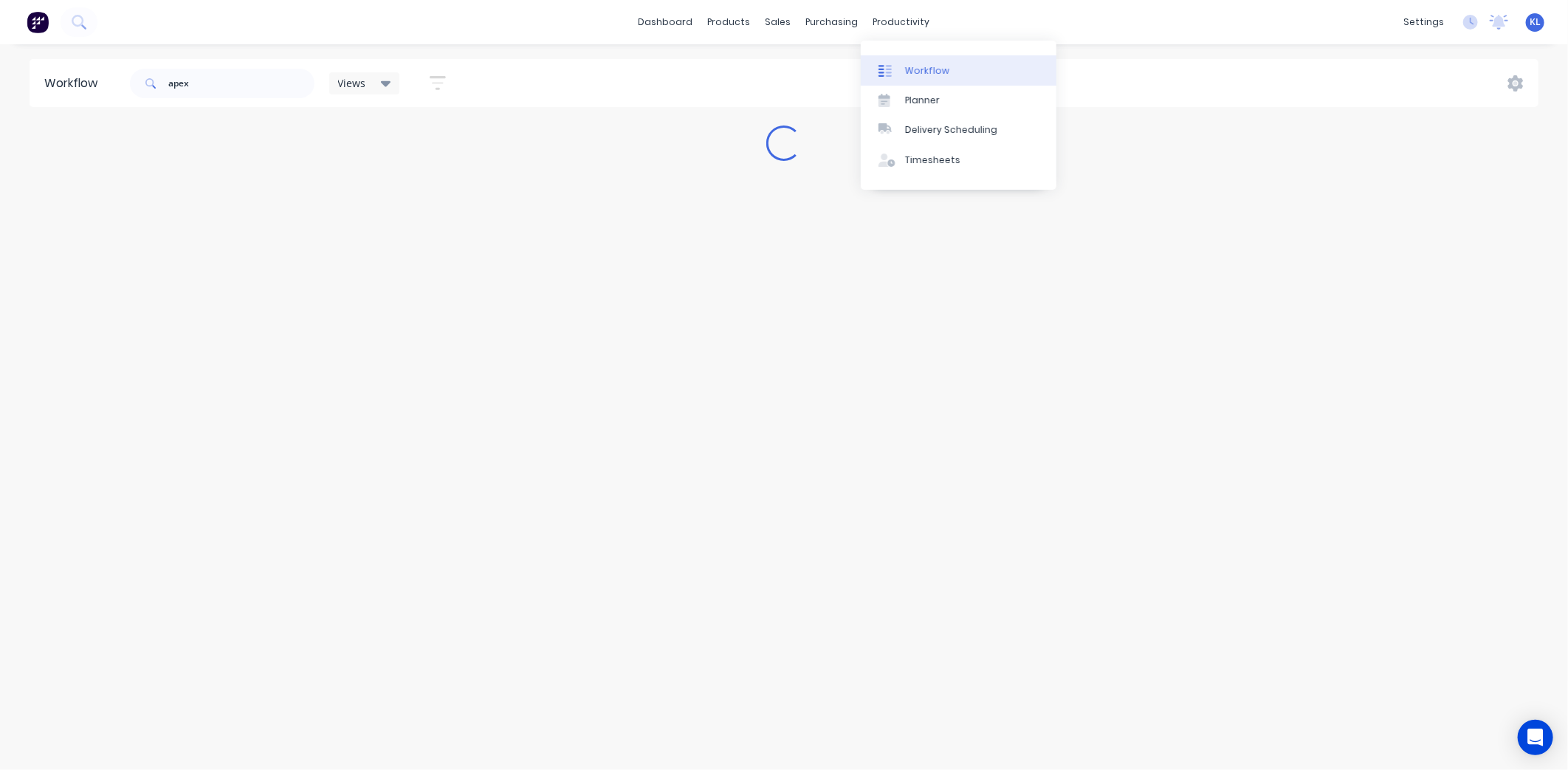
click at [931, 64] on div "Workflow" at bounding box center [928, 70] width 44 height 13
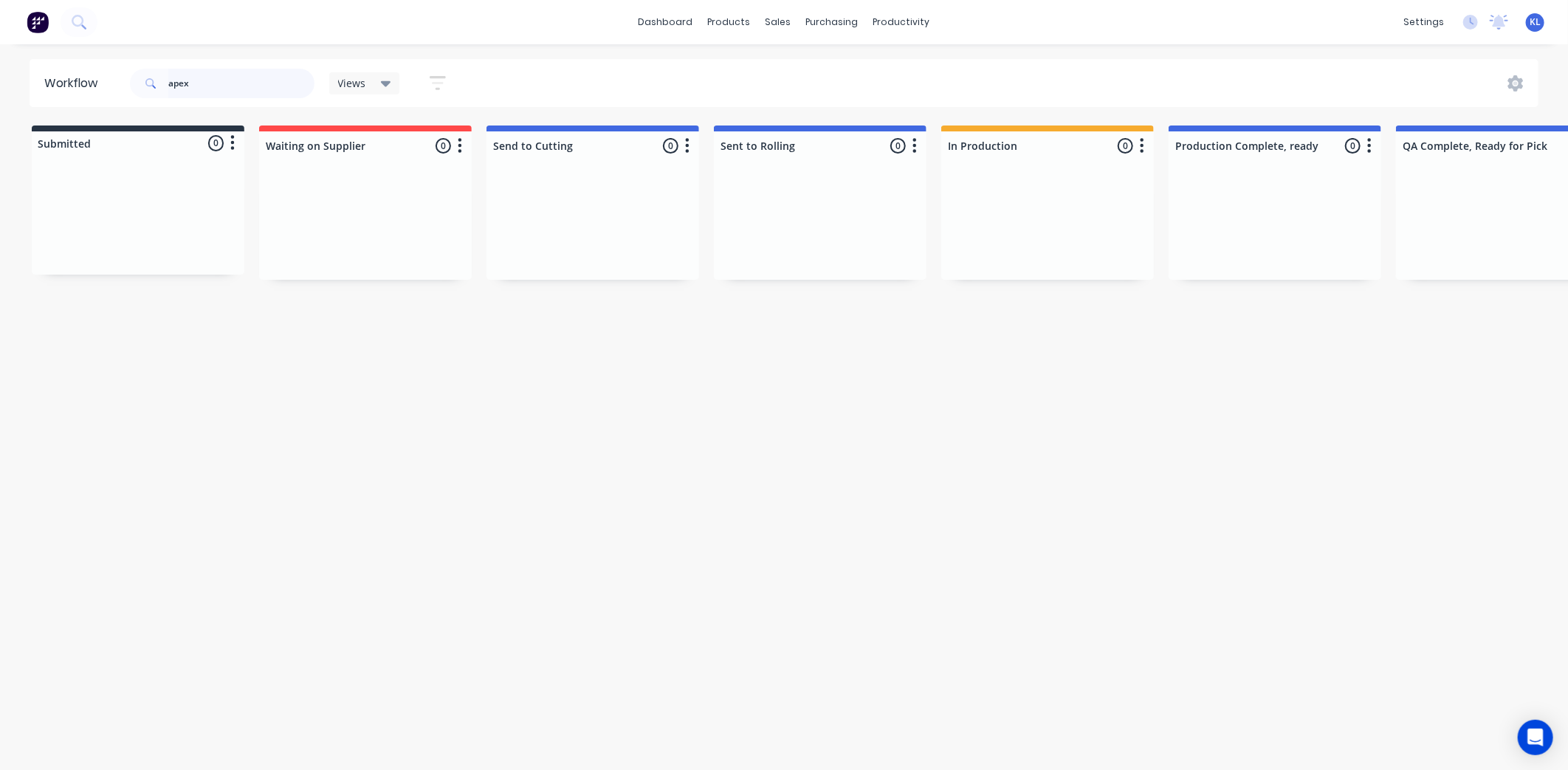
click at [204, 85] on input "apex" at bounding box center [242, 83] width 146 height 30
type input "a"
click at [779, 27] on div "sales" at bounding box center [778, 22] width 41 height 22
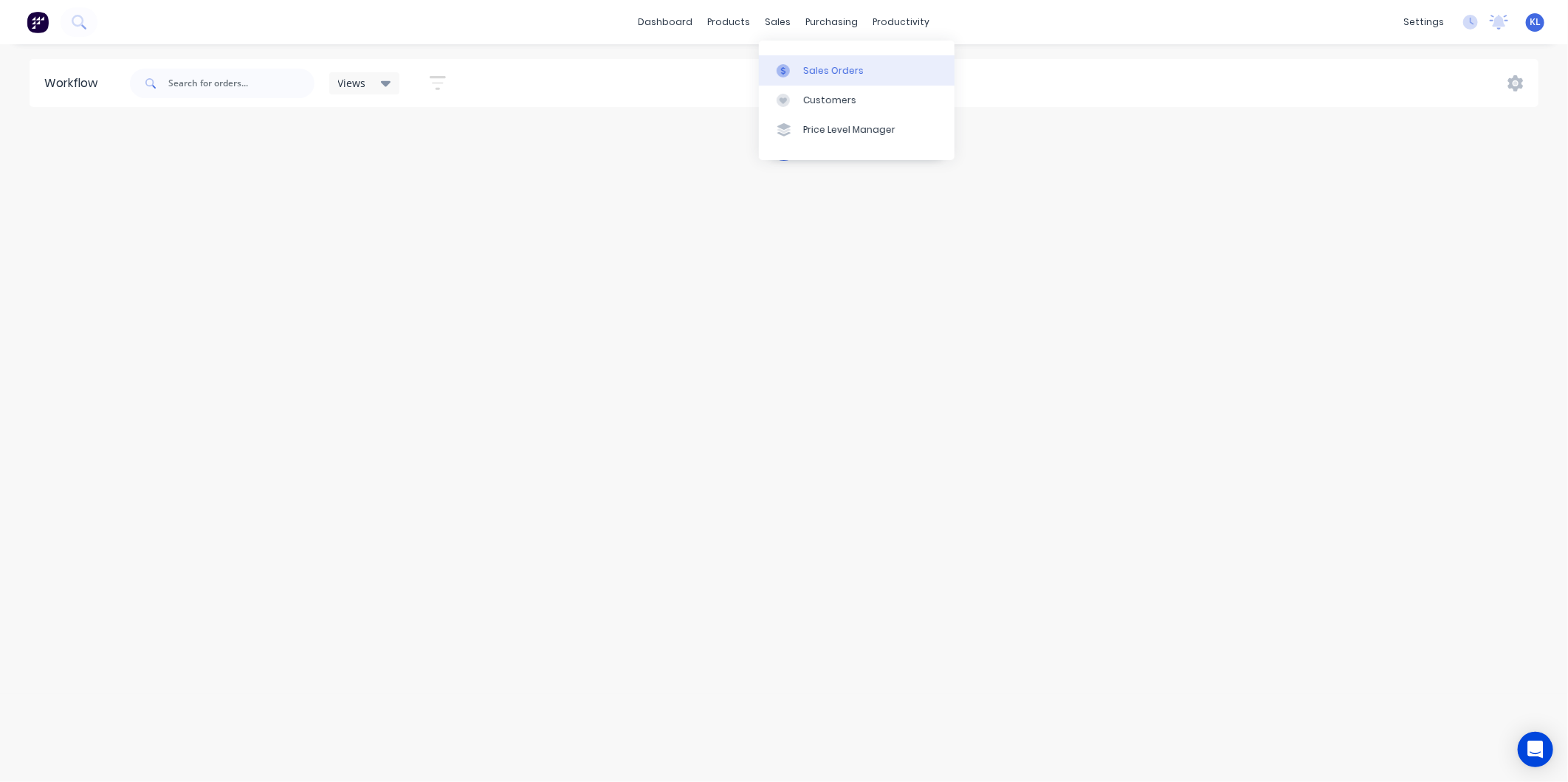
click at [819, 74] on div "Sales Orders" at bounding box center [833, 70] width 60 height 13
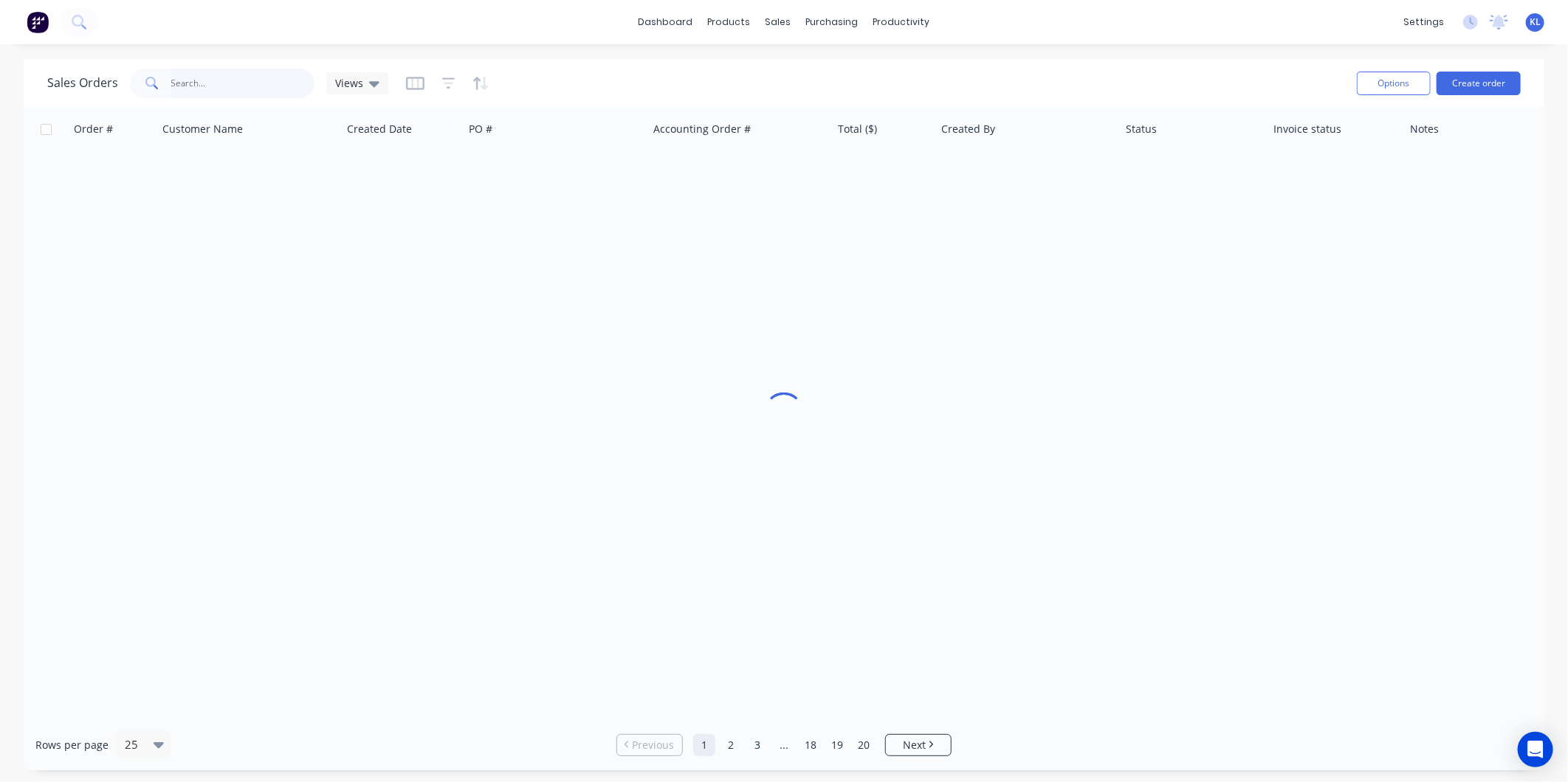
click at [202, 90] on input "text" at bounding box center [243, 83] width 144 height 30
click at [203, 92] on input "text" at bounding box center [243, 83] width 144 height 30
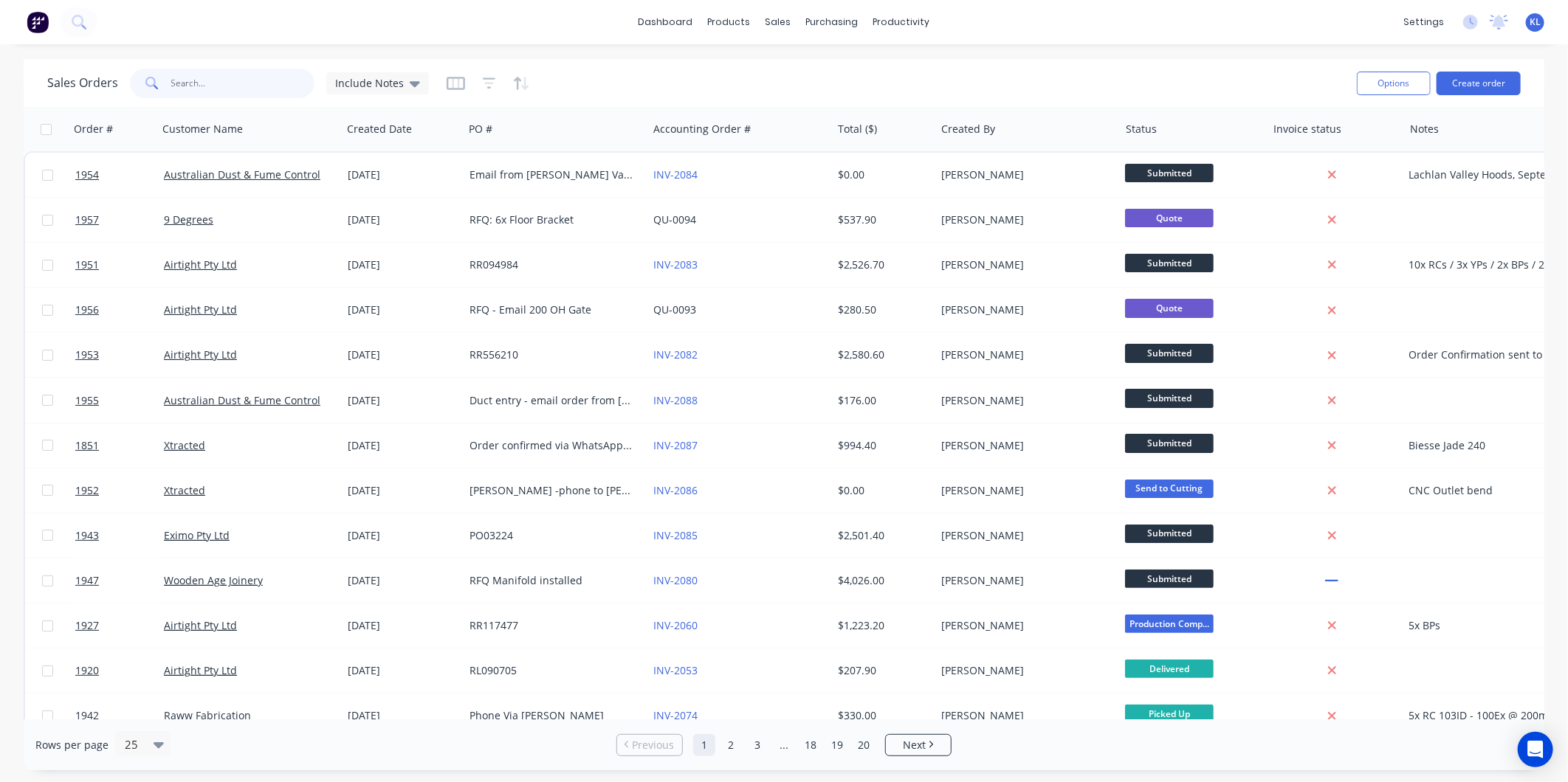
click at [252, 86] on input "text" at bounding box center [243, 83] width 144 height 30
click at [241, 84] on input "text" at bounding box center [243, 83] width 144 height 30
type input "airtight"
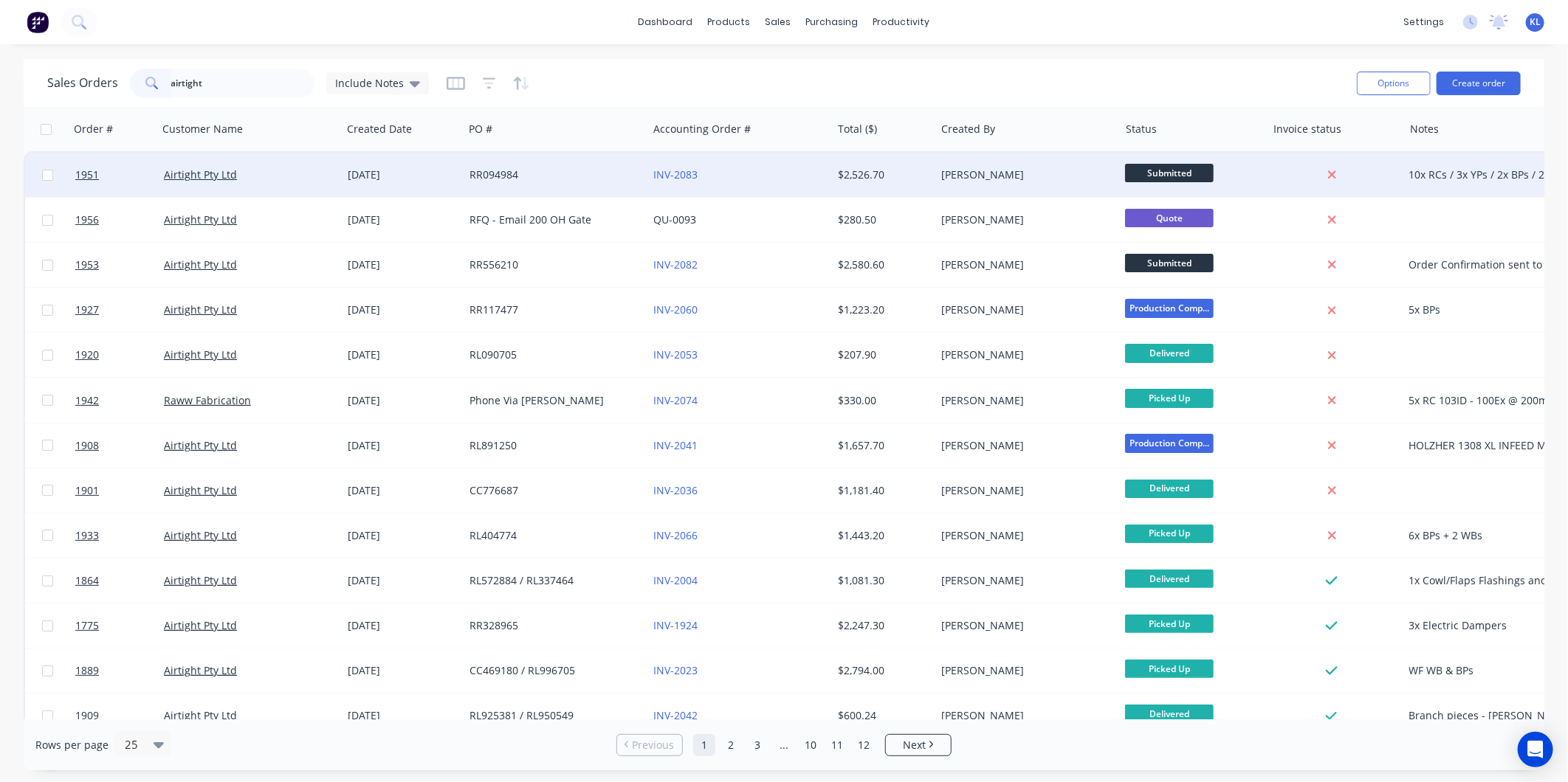
click at [536, 175] on div "RR094984" at bounding box center [551, 175] width 164 height 15
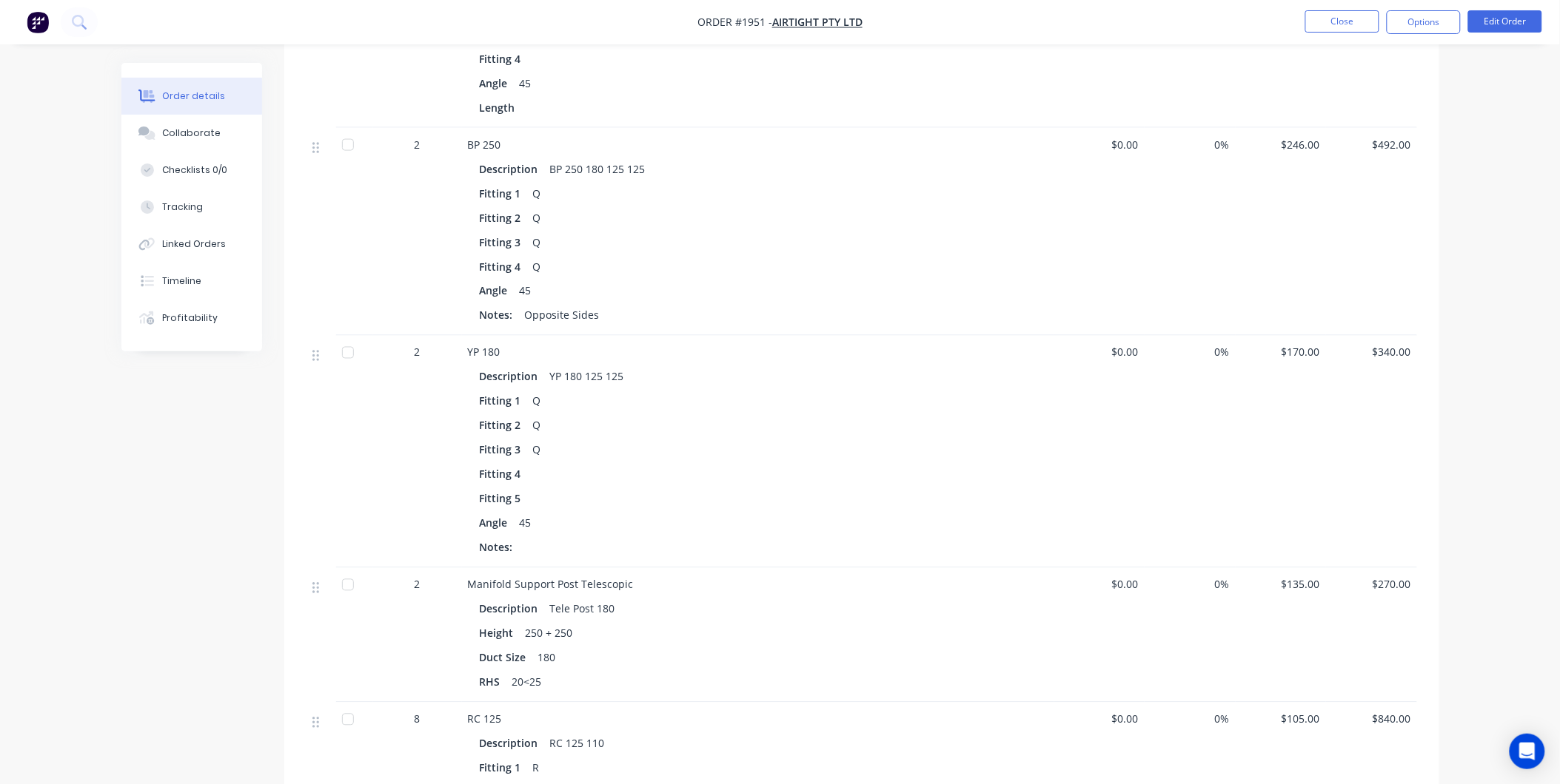
scroll to position [529, 0]
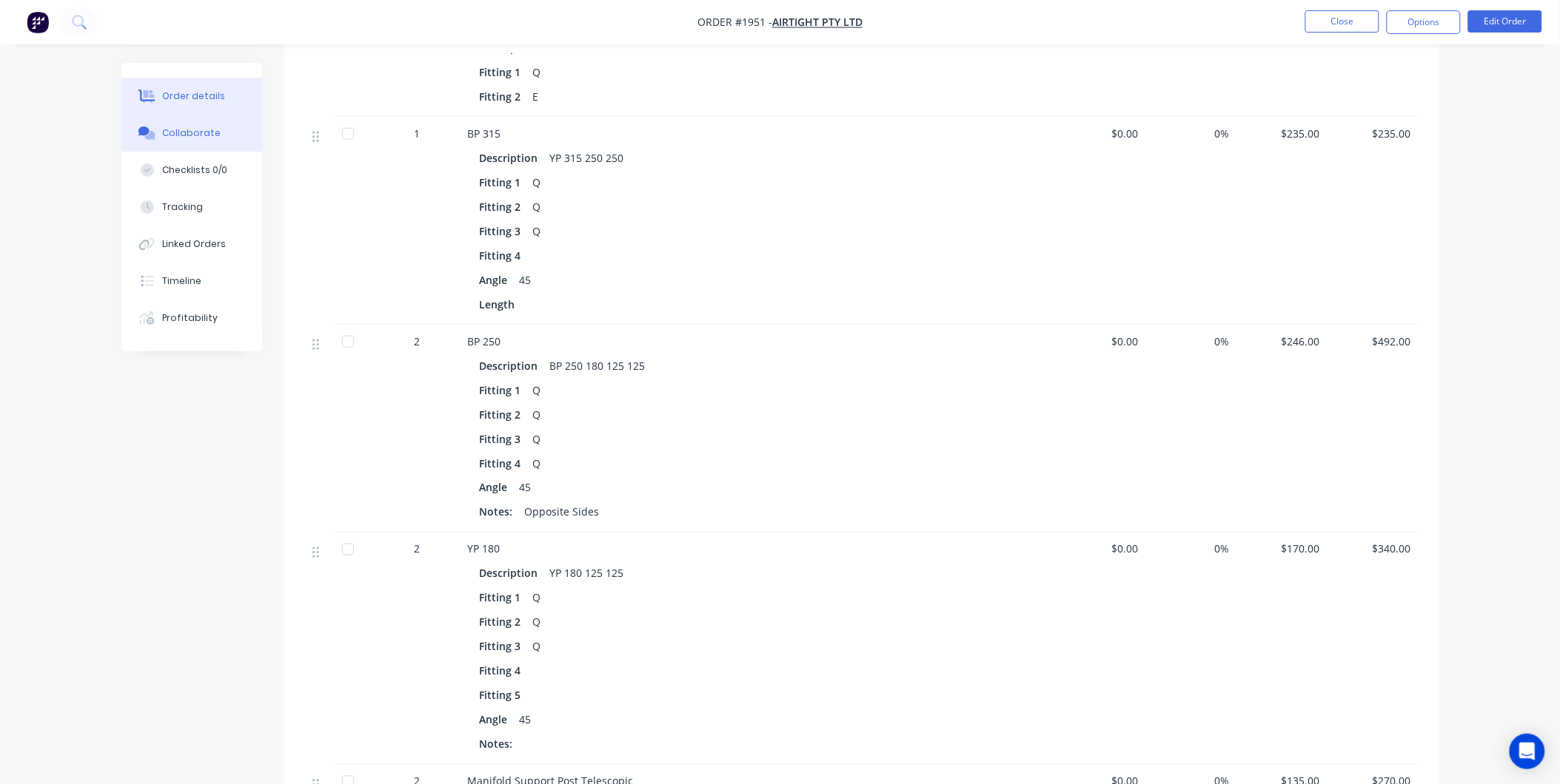
click at [190, 140] on button "Collaborate" at bounding box center [191, 133] width 140 height 37
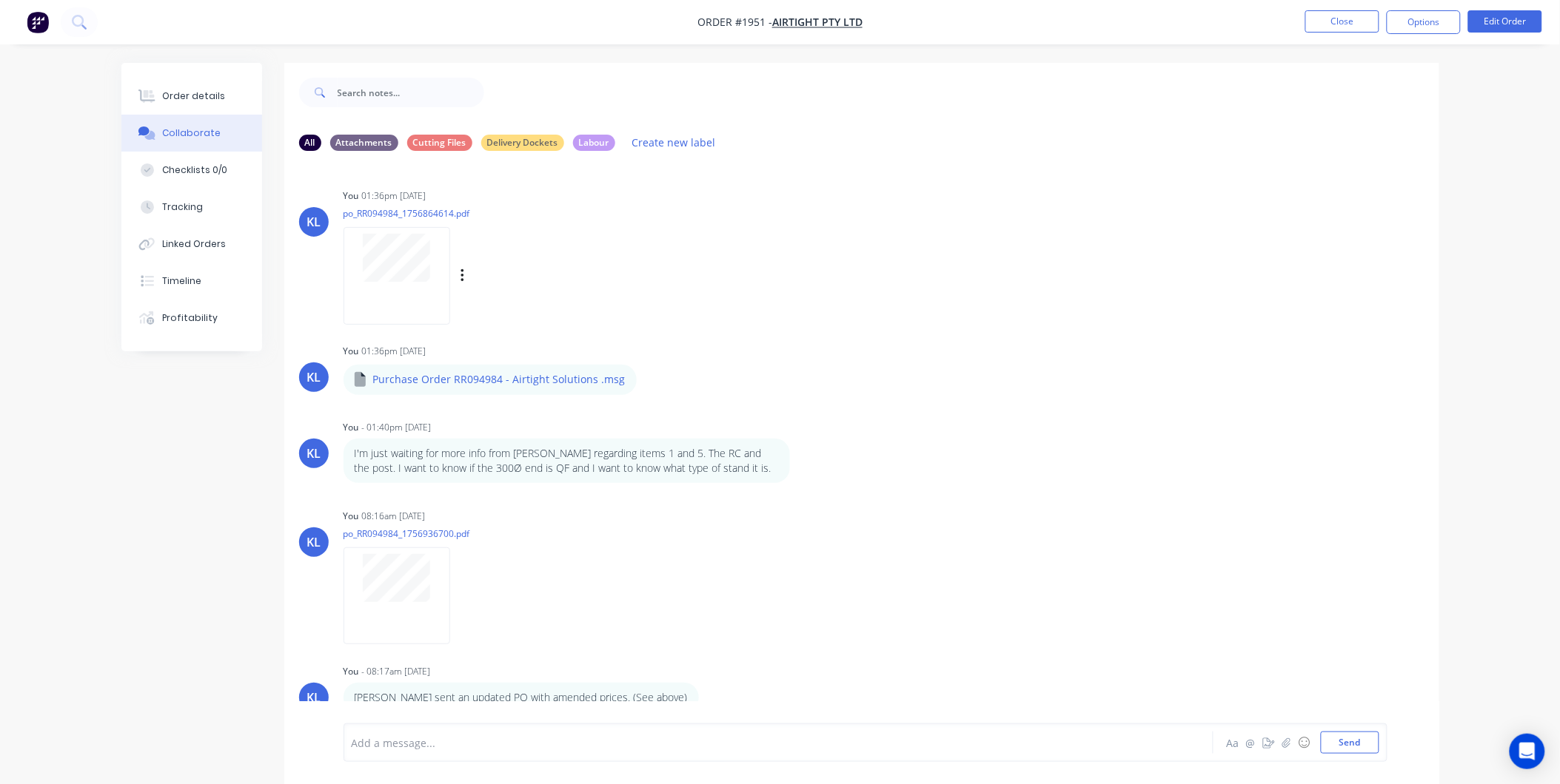
click at [400, 293] on div at bounding box center [397, 276] width 107 height 97
click at [1208, 74] on div at bounding box center [962, 93] width 955 height 59
click at [1342, 20] on button "Close" at bounding box center [1343, 21] width 74 height 22
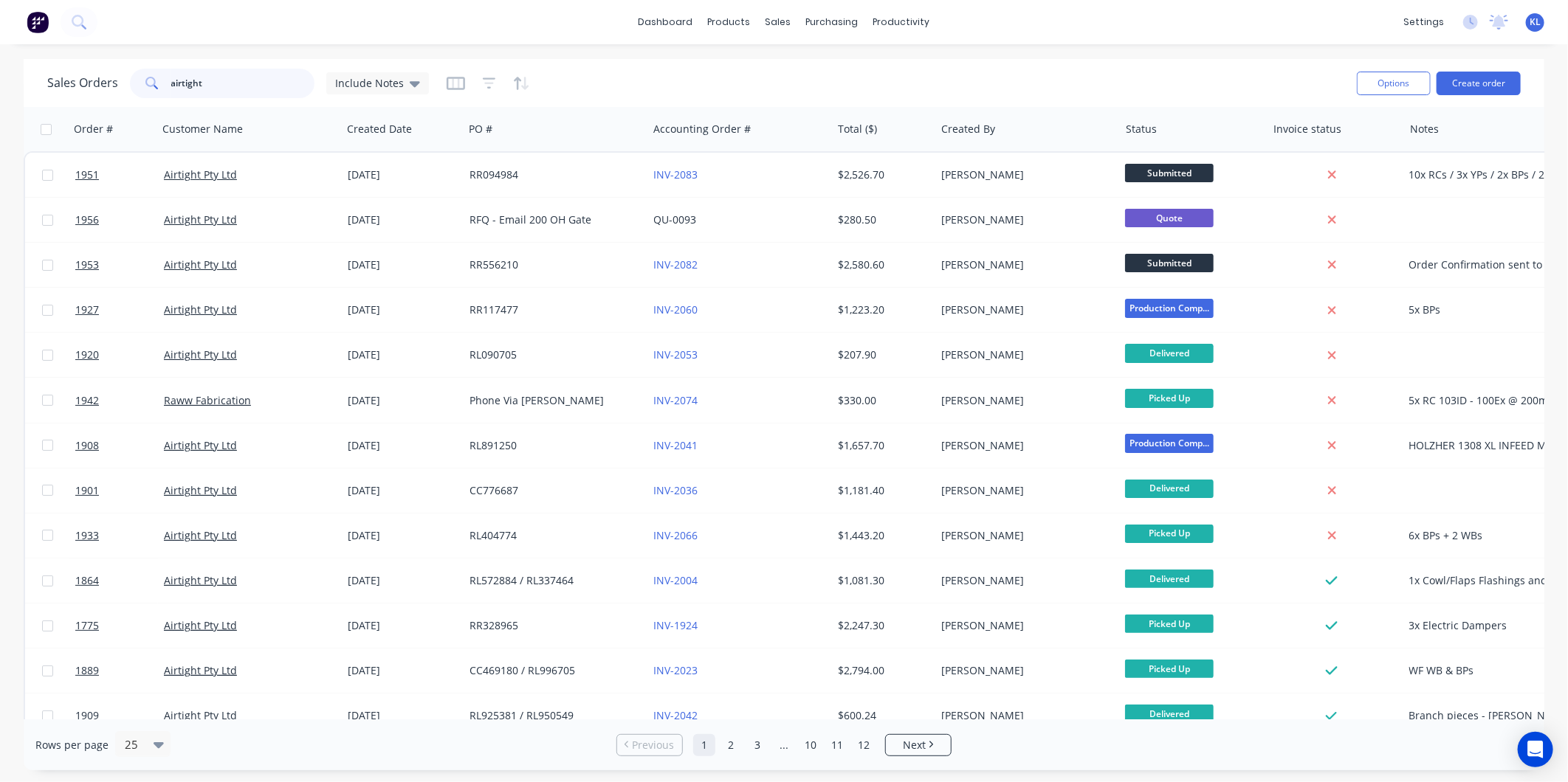
drag, startPoint x: 270, startPoint y: 85, endPoint x: 60, endPoint y: 63, distance: 211.1
click at [60, 63] on div "Sales Orders airtight Include Notes Options Create order" at bounding box center [783, 83] width 1521 height 48
type input "1952"
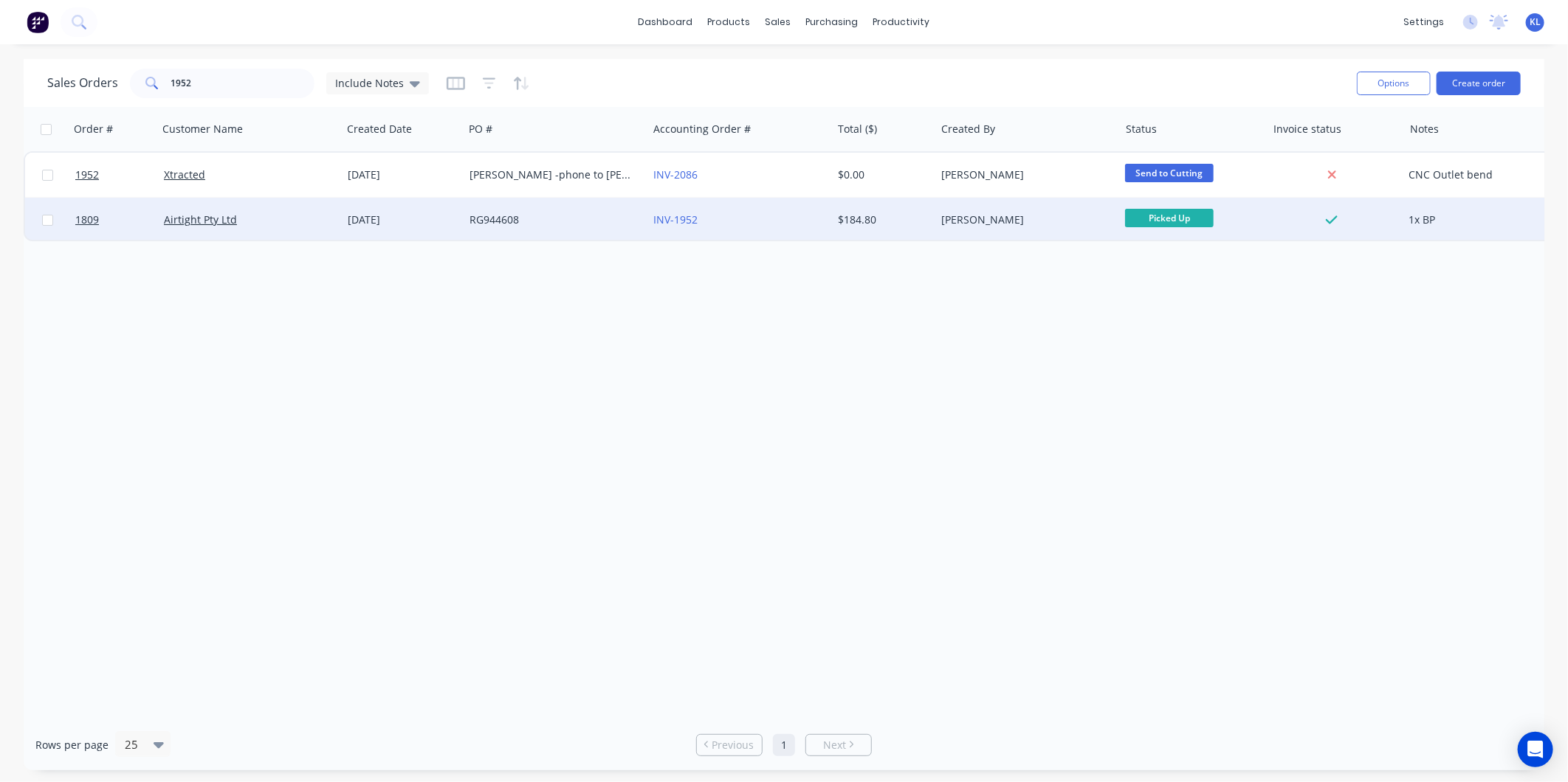
click at [455, 223] on div "[DATE]" at bounding box center [402, 220] width 110 height 15
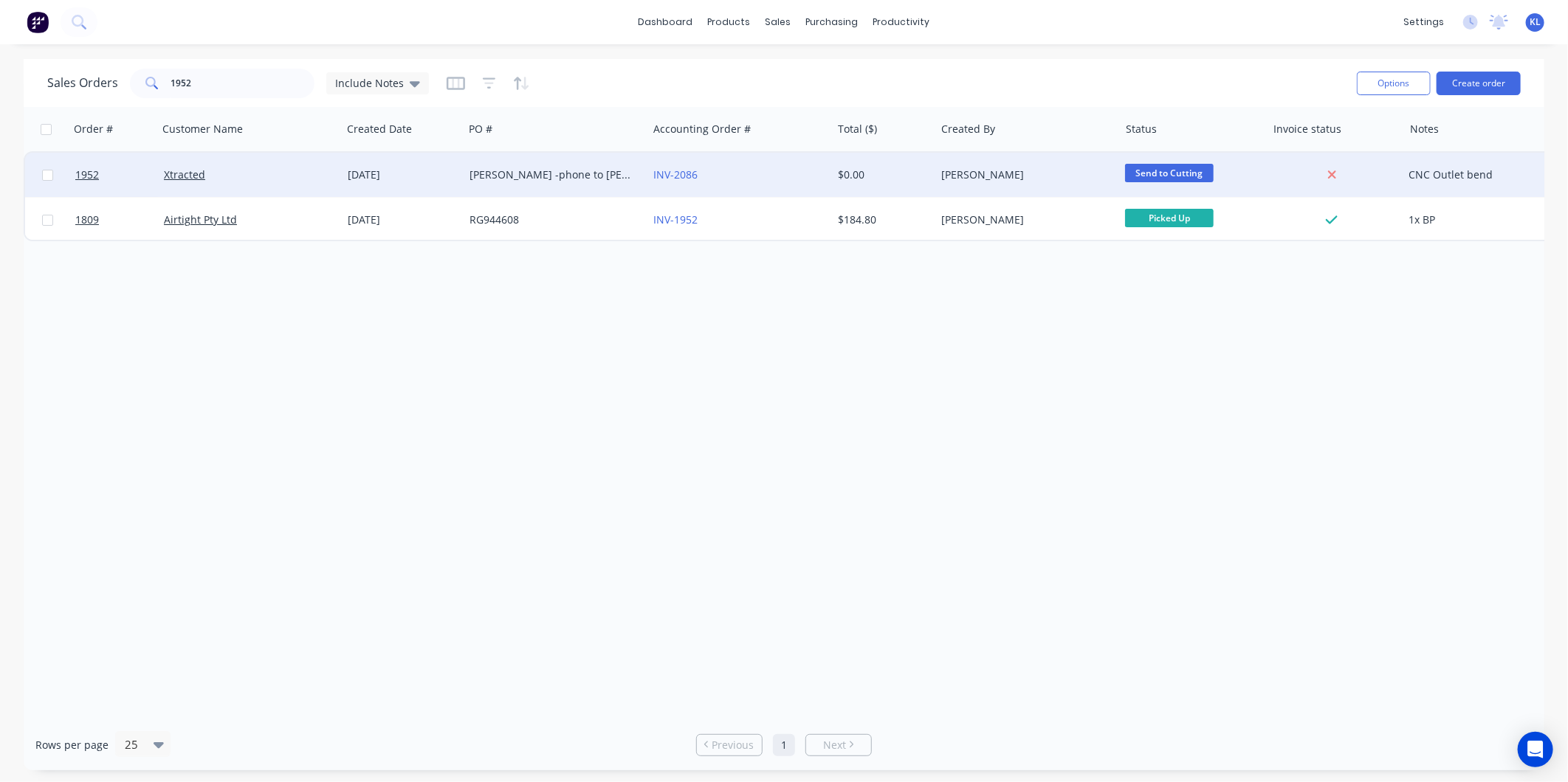
click at [297, 156] on div "Xtracted" at bounding box center [249, 175] width 183 height 44
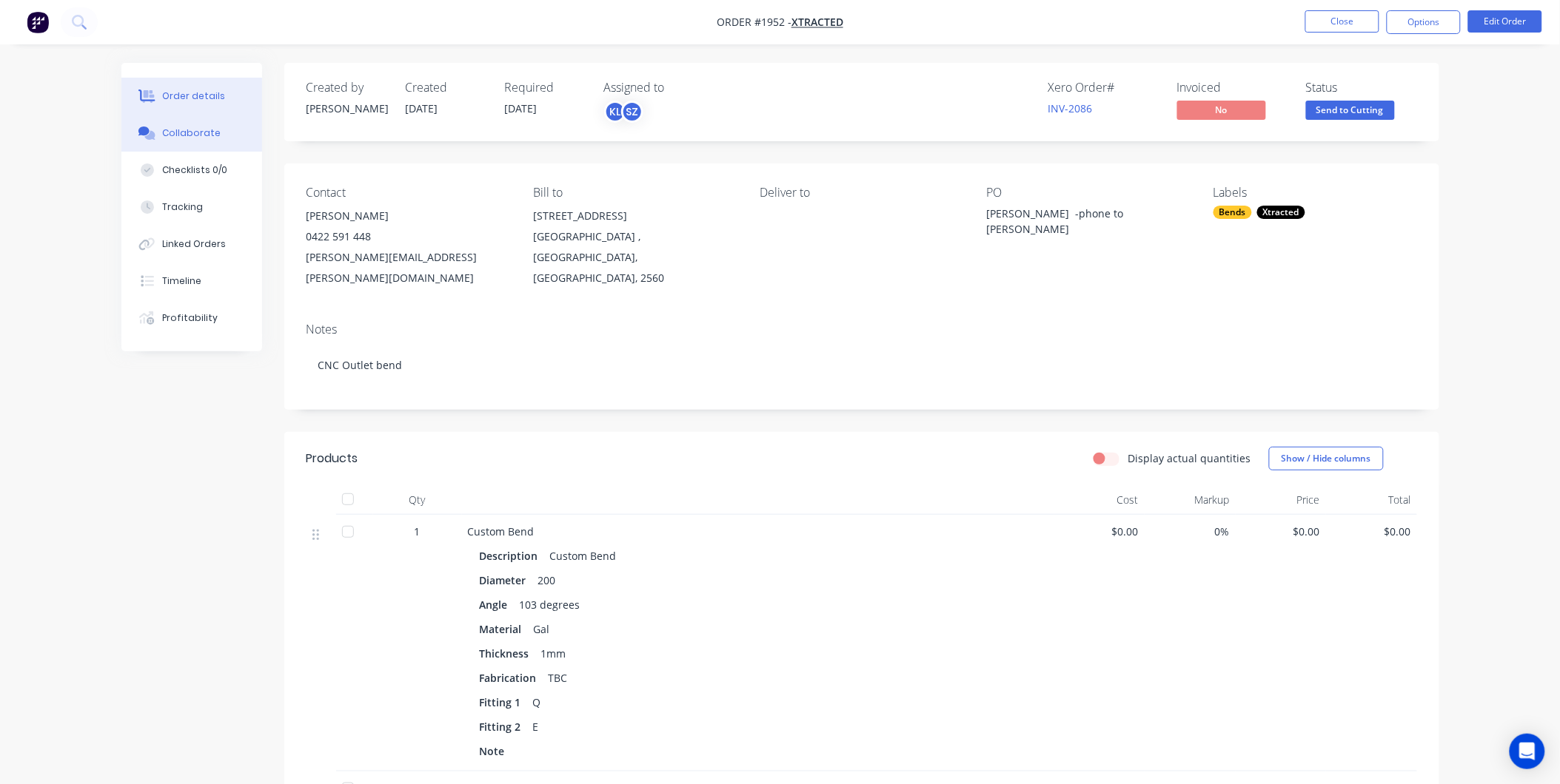
click at [190, 132] on div "Collaborate" at bounding box center [190, 133] width 59 height 13
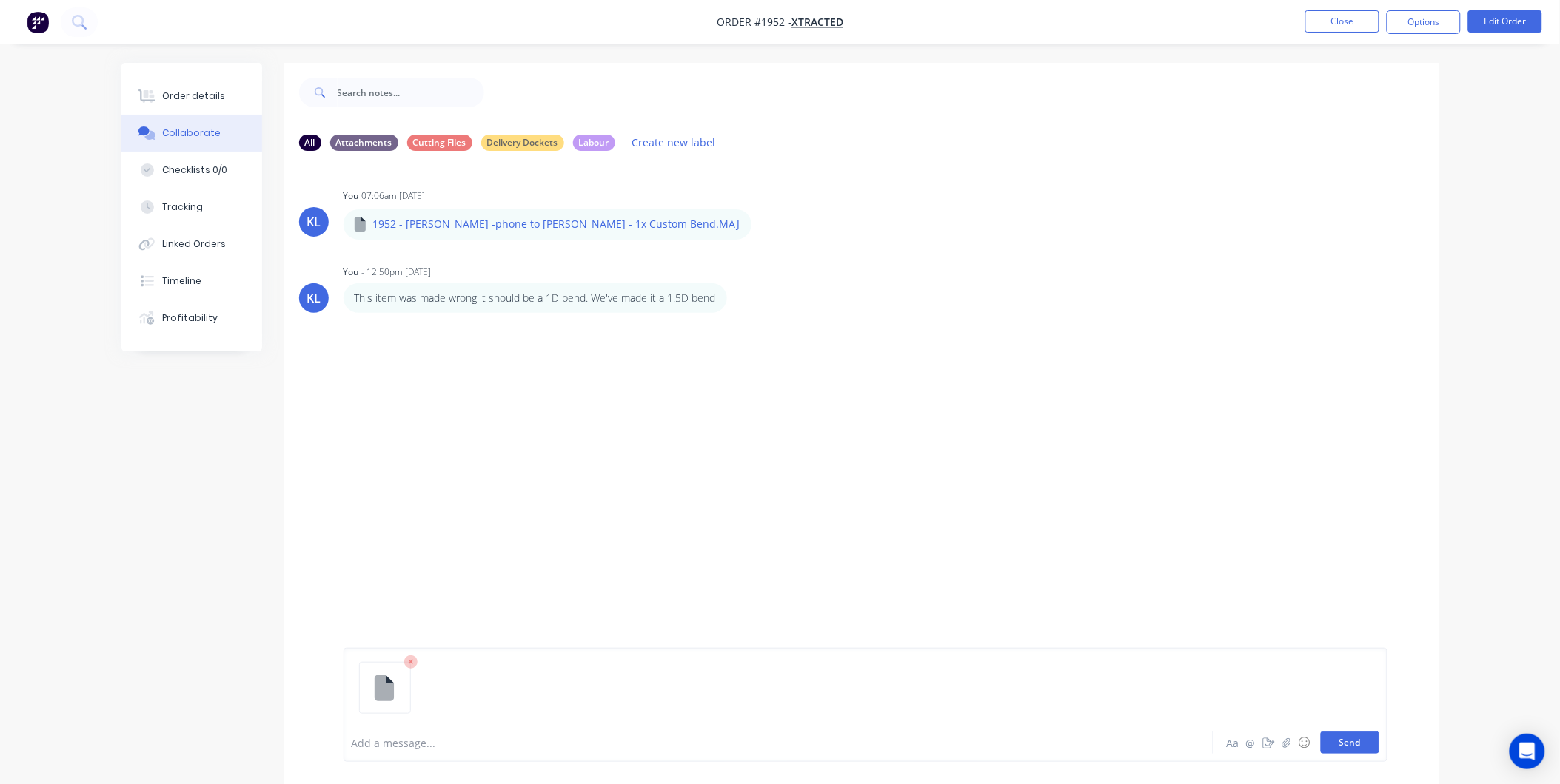
click at [1336, 743] on button "Send" at bounding box center [1349, 743] width 59 height 22
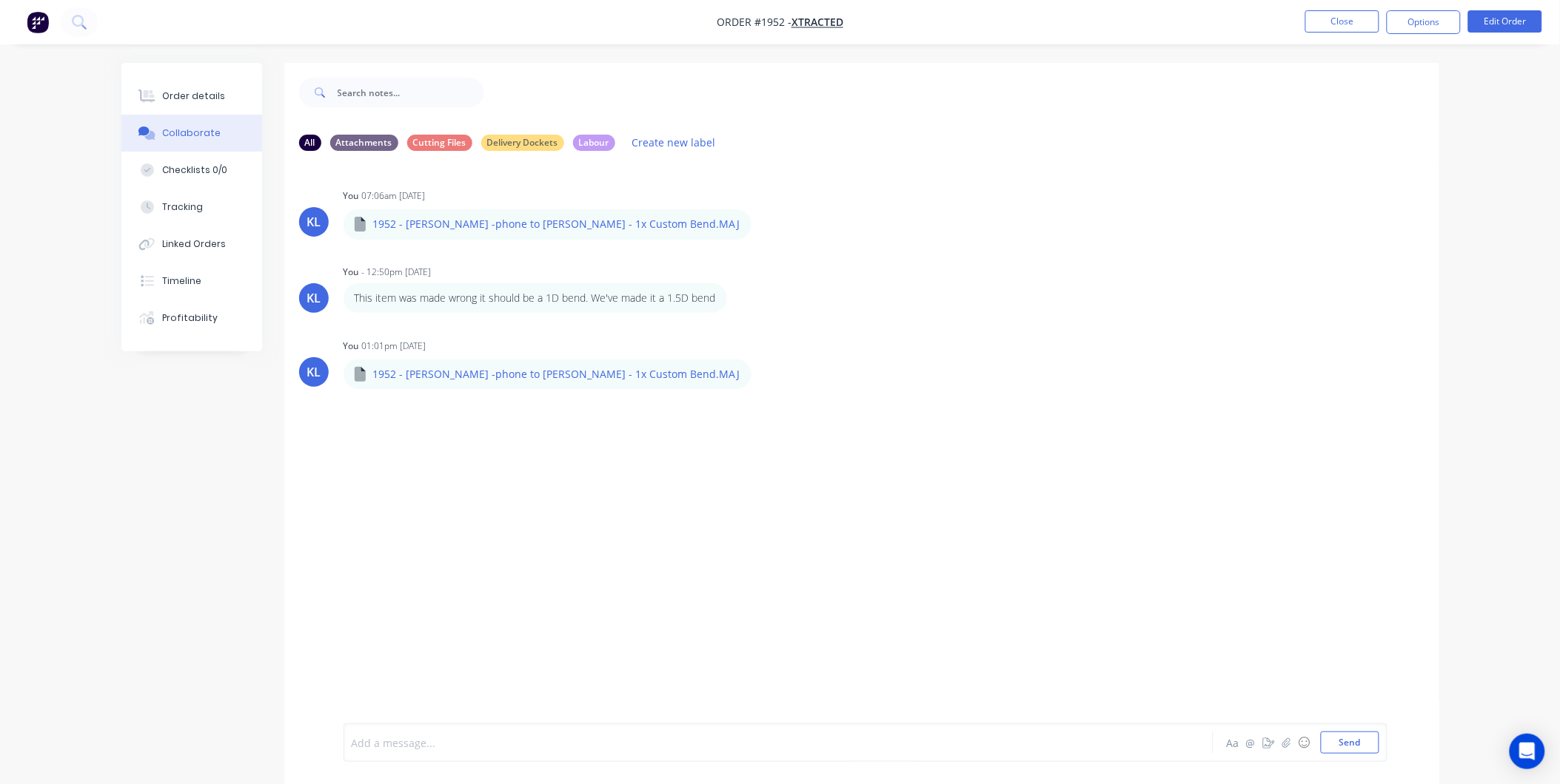
click at [409, 748] on div at bounding box center [737, 743] width 770 height 16
click at [212, 106] on button "Order details" at bounding box center [191, 97] width 140 height 37
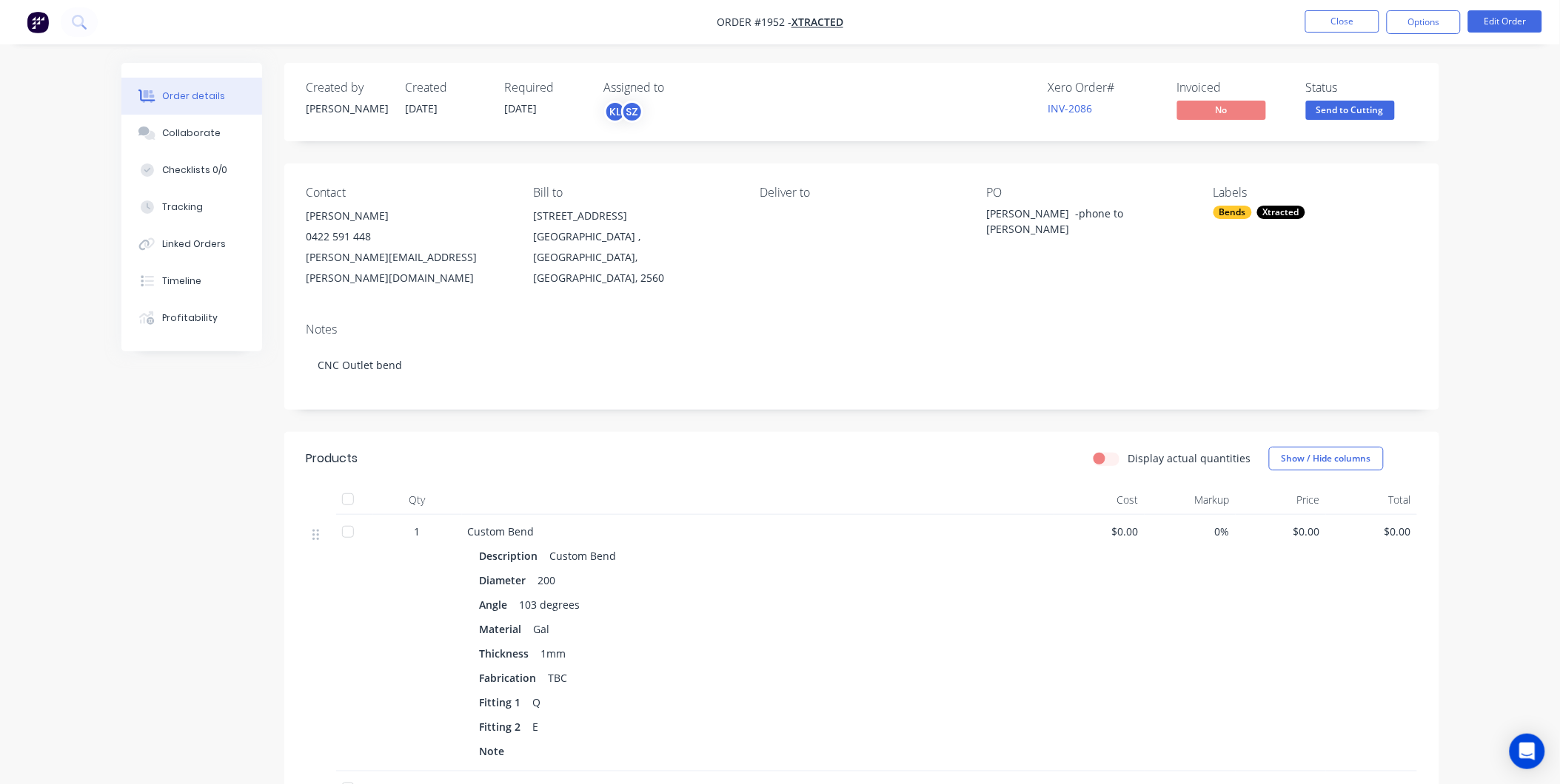
click at [1335, 110] on span "Send to Cutting" at bounding box center [1350, 110] width 89 height 19
